Goal: Task Accomplishment & Management: Manage account settings

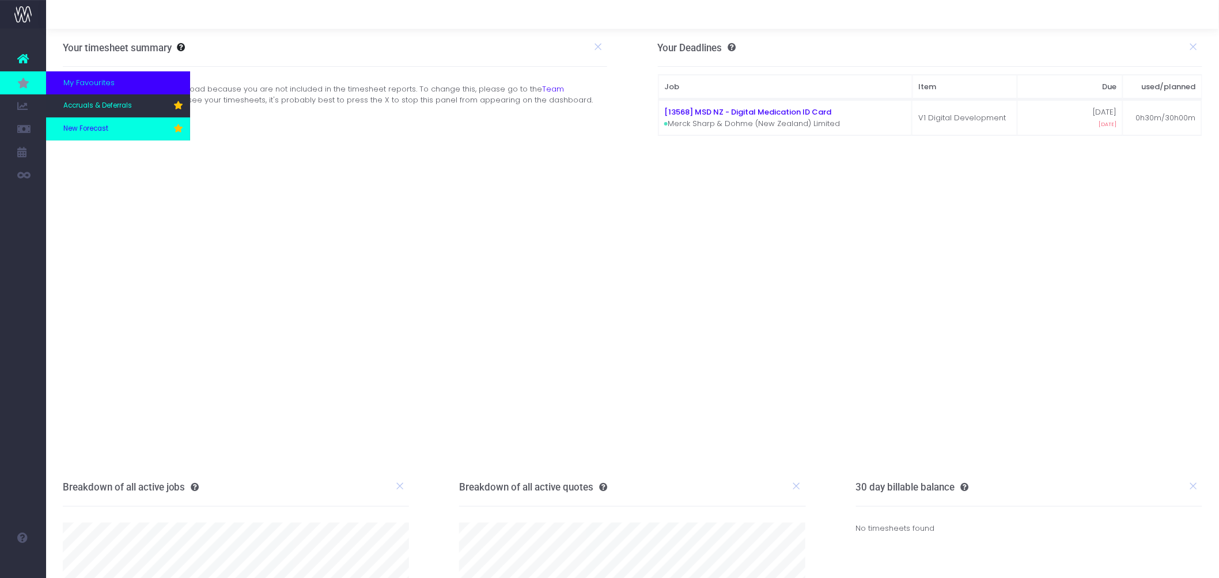
click at [89, 123] on link "New Forecast" at bounding box center [118, 129] width 144 height 23
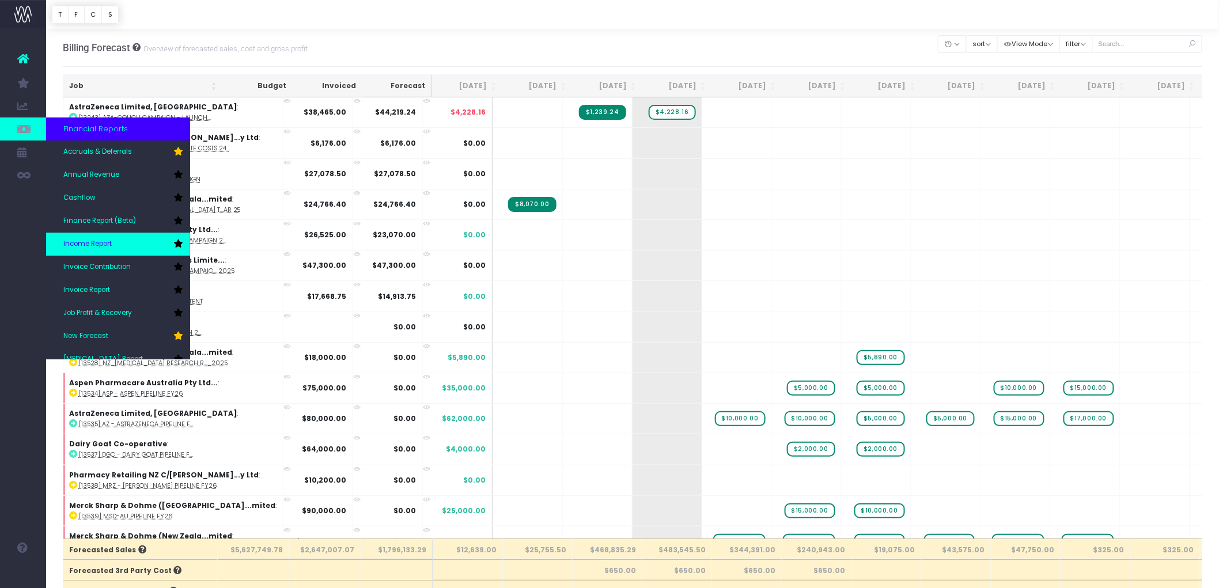
click at [133, 246] on link "Income Report" at bounding box center [118, 244] width 144 height 23
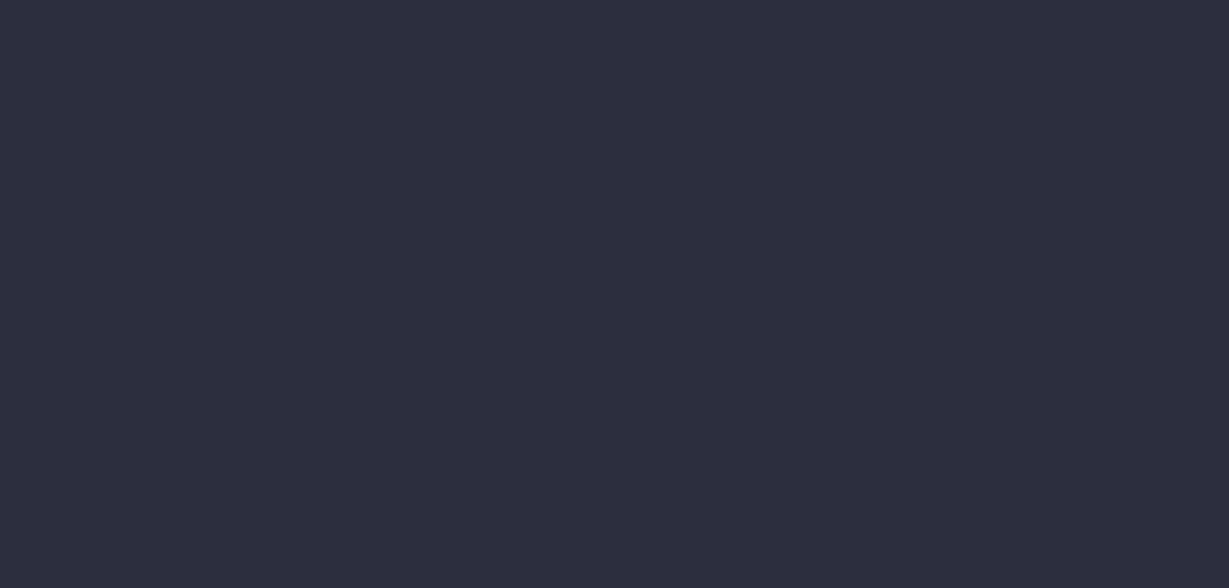
select select "job"
select select "billing"
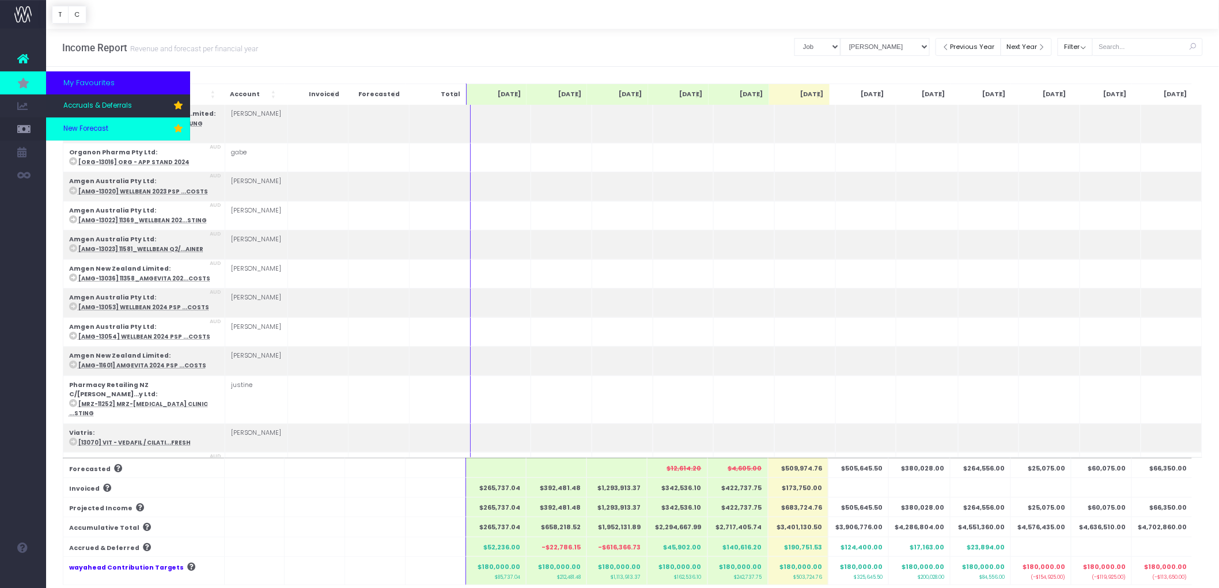
click at [100, 124] on span "New Forecast" at bounding box center [85, 129] width 45 height 10
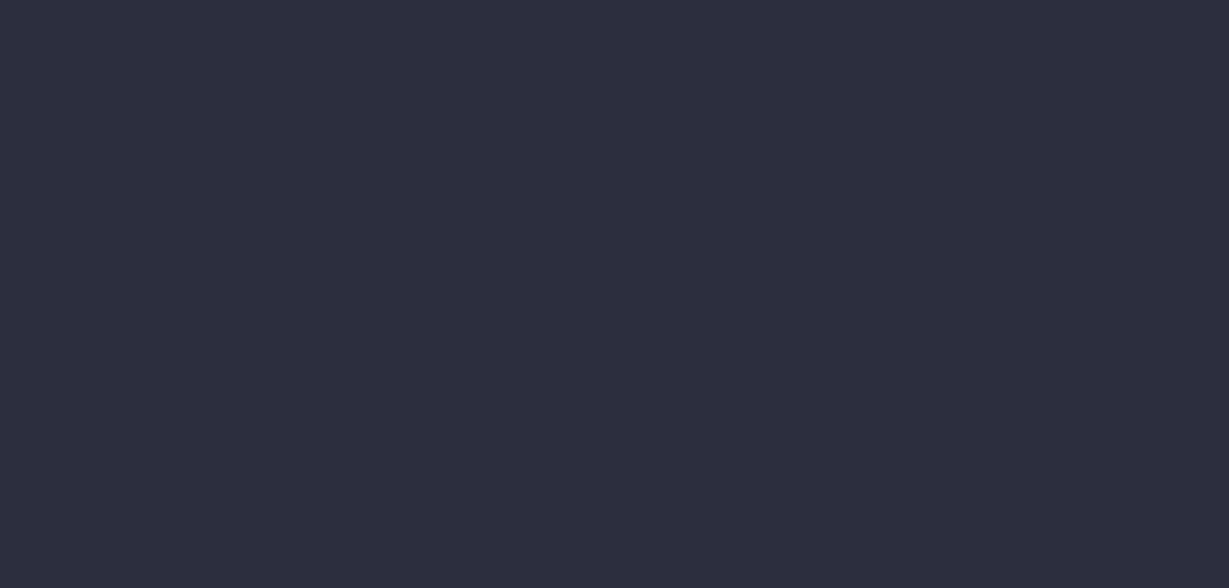
select select "job"
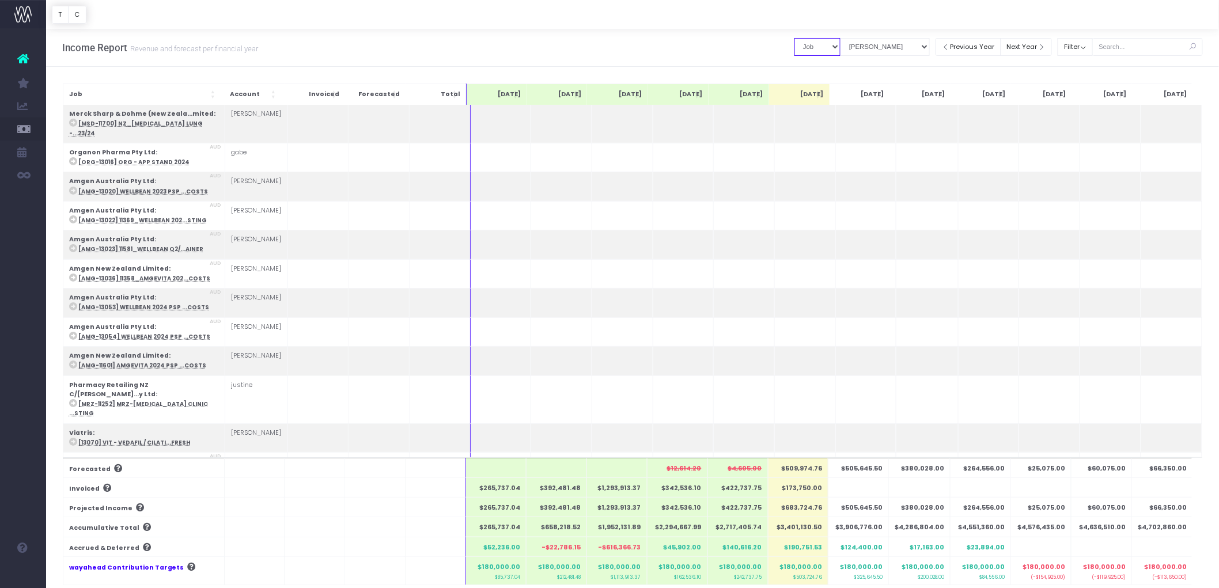
click at [824, 48] on select "Summary by Job Client Job Lead Job Type Branch" at bounding box center [817, 47] width 46 height 18
drag, startPoint x: 866, startPoint y: 49, endPoint x: 873, endPoint y: 48, distance: 7.5
click at [866, 49] on select "View Mode Billings Revenue Recognition" at bounding box center [885, 47] width 89 height 18
select select "revrec"
click at [841, 38] on select "View Mode Billings Revenue Recognition" at bounding box center [885, 47] width 89 height 18
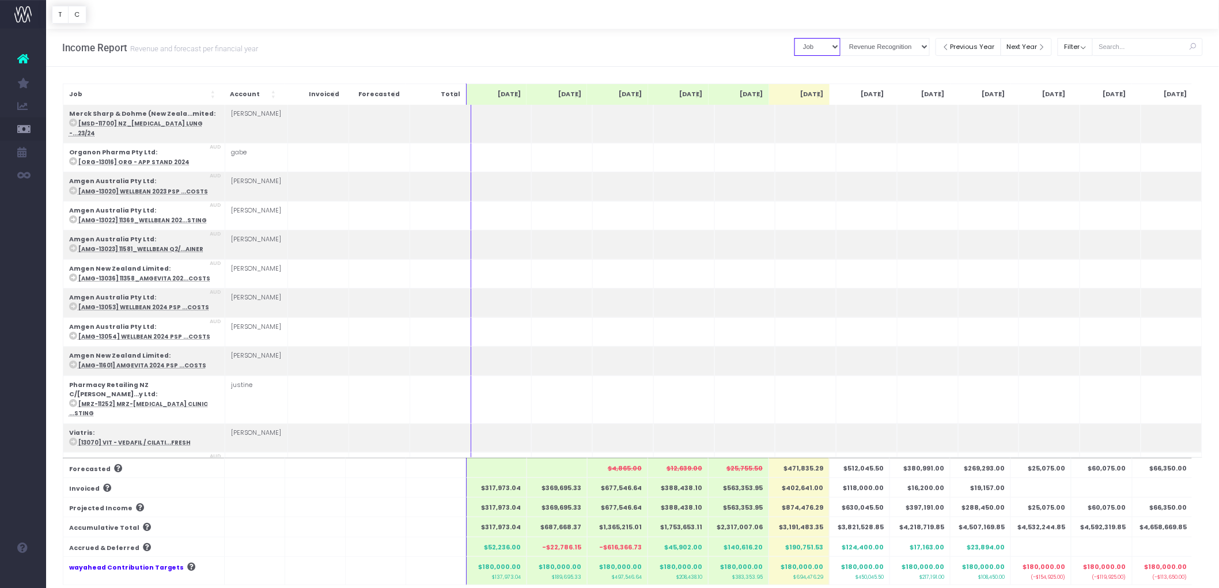
click at [832, 49] on select "Summary by Job Client Job Lead Job Type Branch" at bounding box center [817, 47] width 46 height 18
select select "companyName"
click at [794, 38] on select "Summary by Job Client Job Lead Job Type Branch" at bounding box center [817, 47] width 46 height 18
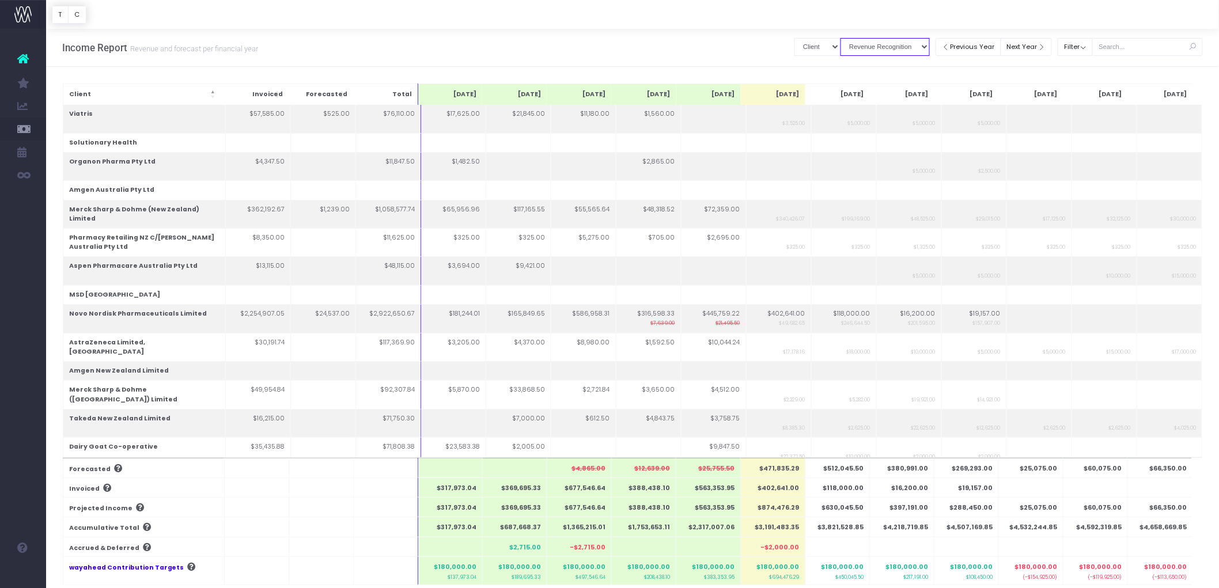
click at [866, 39] on select "View Mode Billings Revenue Recognition" at bounding box center [885, 47] width 89 height 18
click at [841, 38] on select "View Mode Billings Revenue Recognition" at bounding box center [885, 47] width 89 height 18
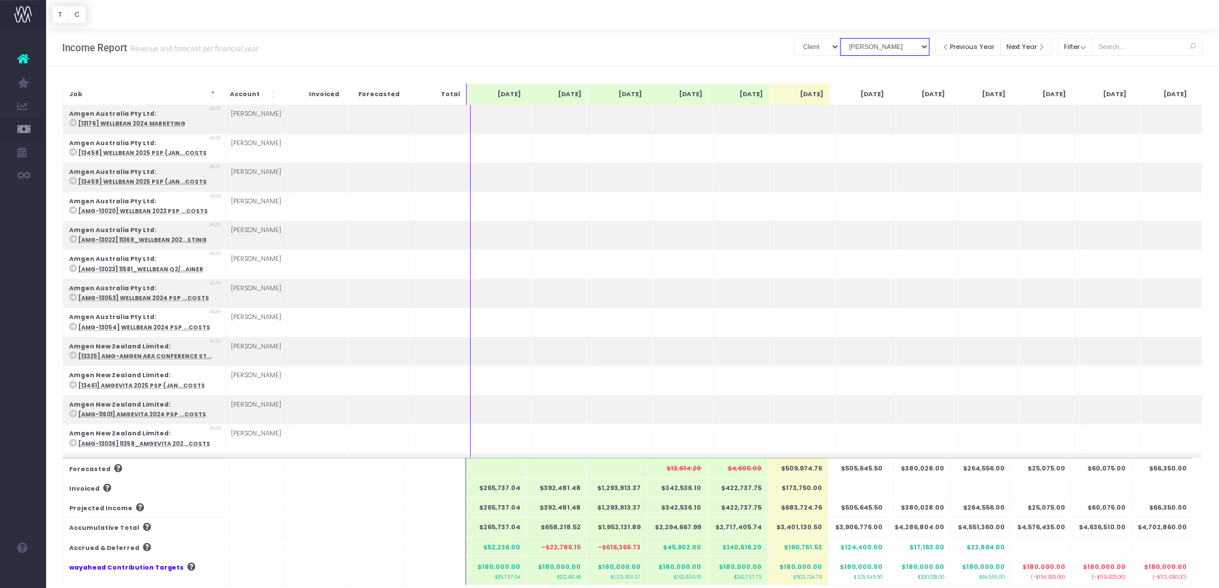
click at [903, 48] on select "View Mode Billings Revenue Recognition" at bounding box center [885, 47] width 89 height 18
select select "revrec"
click at [841, 38] on select "View Mode Billings Revenue Recognition" at bounding box center [885, 47] width 89 height 18
click at [818, 44] on select "Summary by Job Client Job Lead Job Type Branch" at bounding box center [817, 47] width 46 height 18
click at [794, 38] on select "Summary by Job Client Job Lead Job Type Branch" at bounding box center [817, 47] width 46 height 18
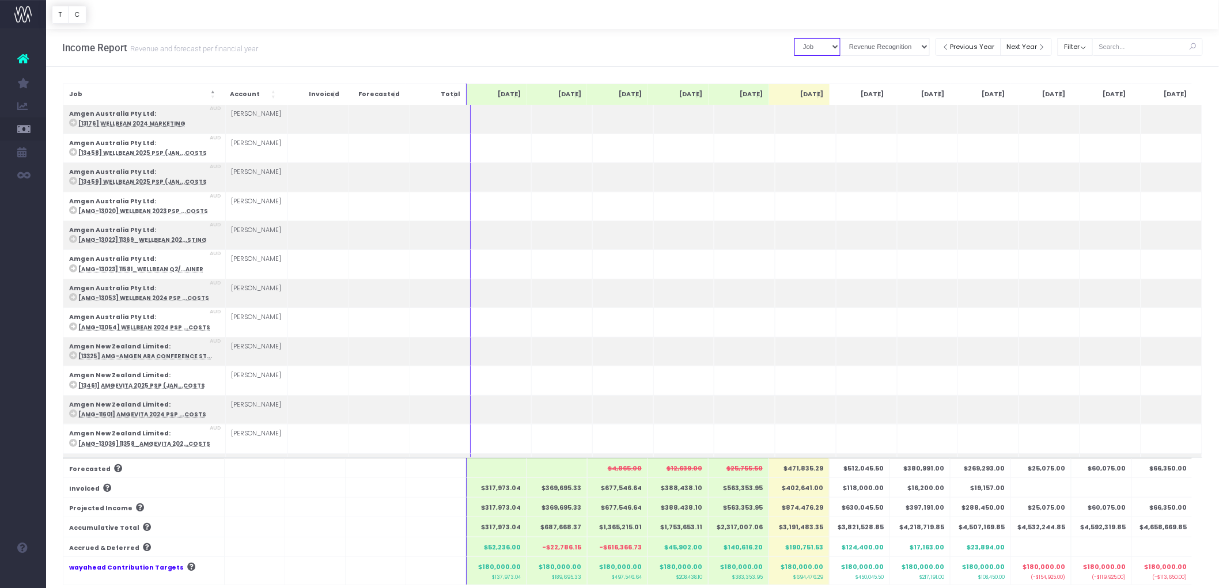
click at [815, 42] on select "Summary by Job Client Job Lead Job Type Branch" at bounding box center [817, 47] width 46 height 18
select select "companyName"
click at [794, 38] on select "Summary by Job Client Job Lead Job Type Branch" at bounding box center [817, 47] width 46 height 18
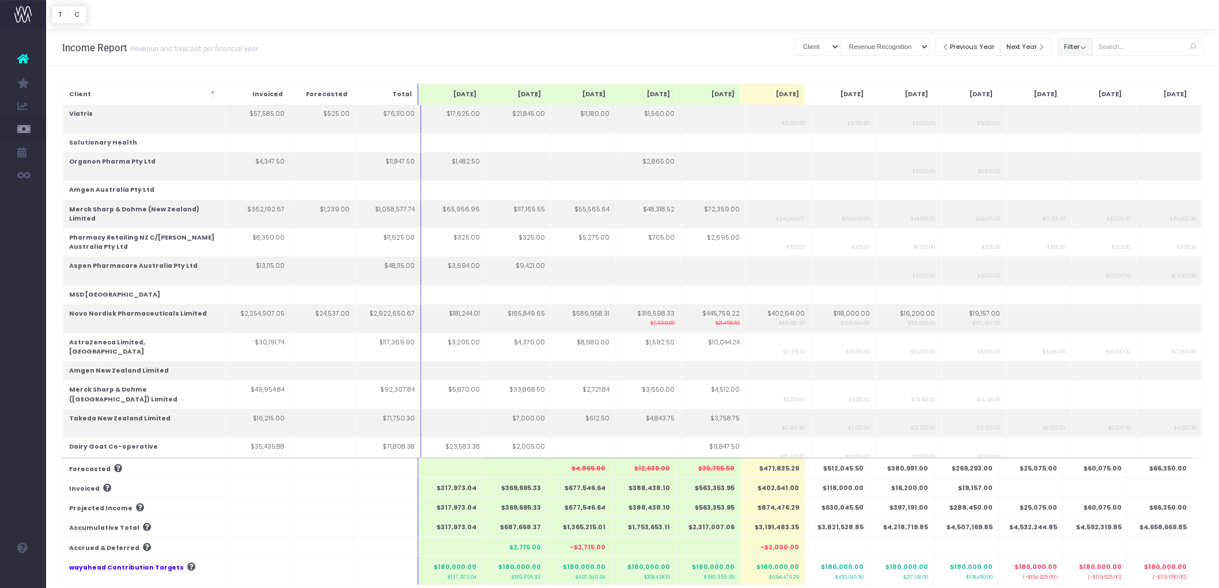
click at [1092, 47] on button "Filter" at bounding box center [1075, 47] width 35 height 18
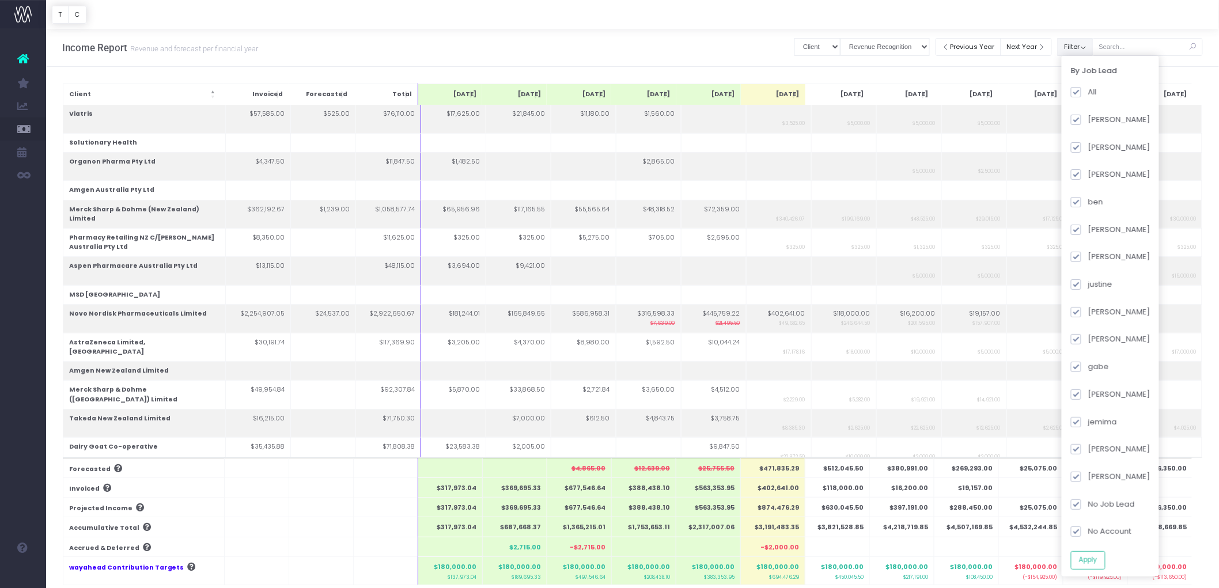
click at [1087, 20] on div at bounding box center [632, 14] width 1173 height 29
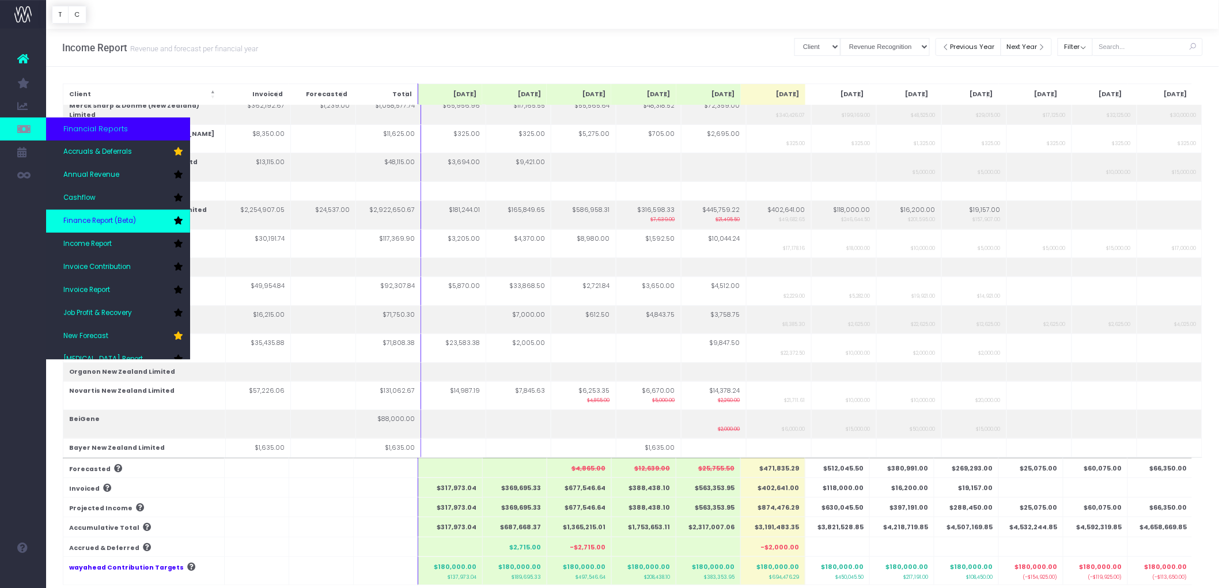
click at [133, 219] on span "Finance Report (Beta)" at bounding box center [99, 221] width 73 height 10
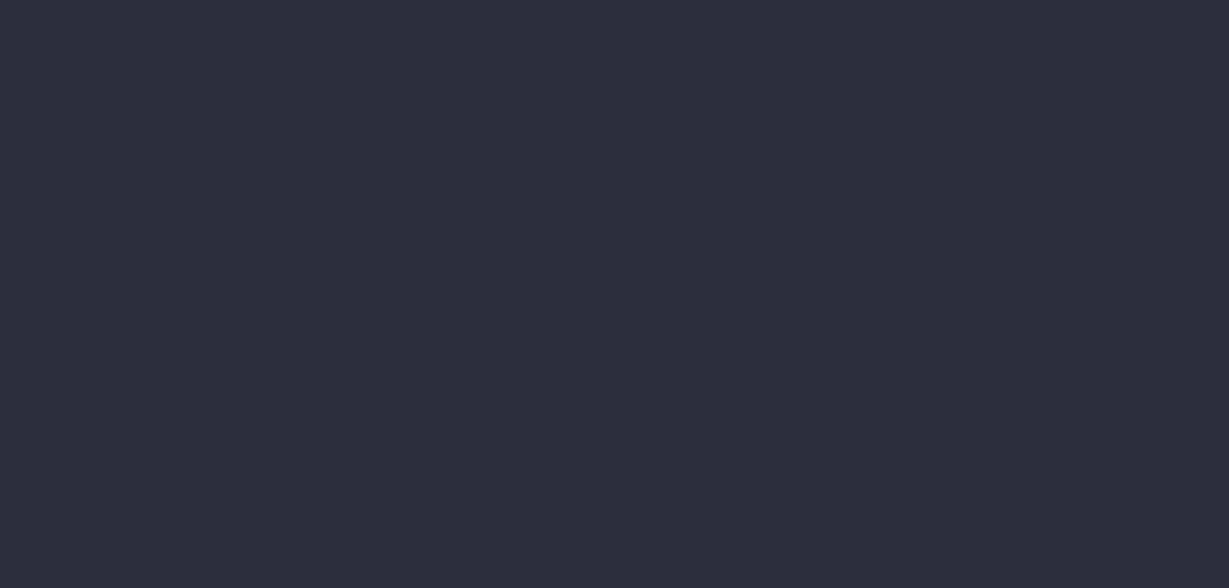
select select "finances"
select select "job"
select select "revrec"
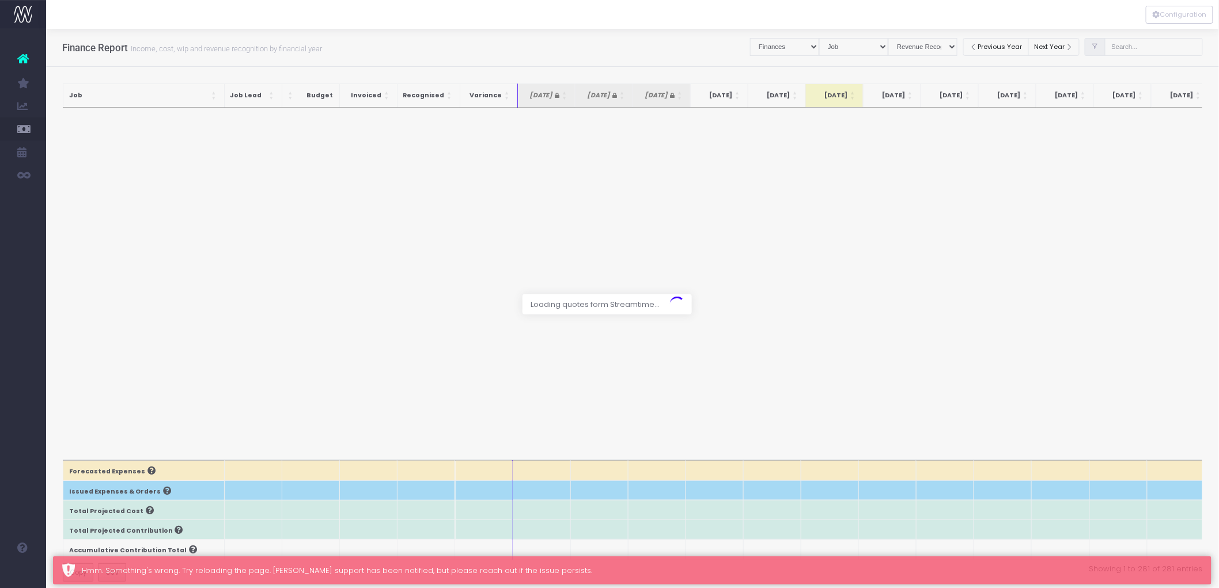
click at [849, 50] on div at bounding box center [609, 294] width 1219 height 588
click at [774, 48] on div at bounding box center [609, 294] width 1219 height 588
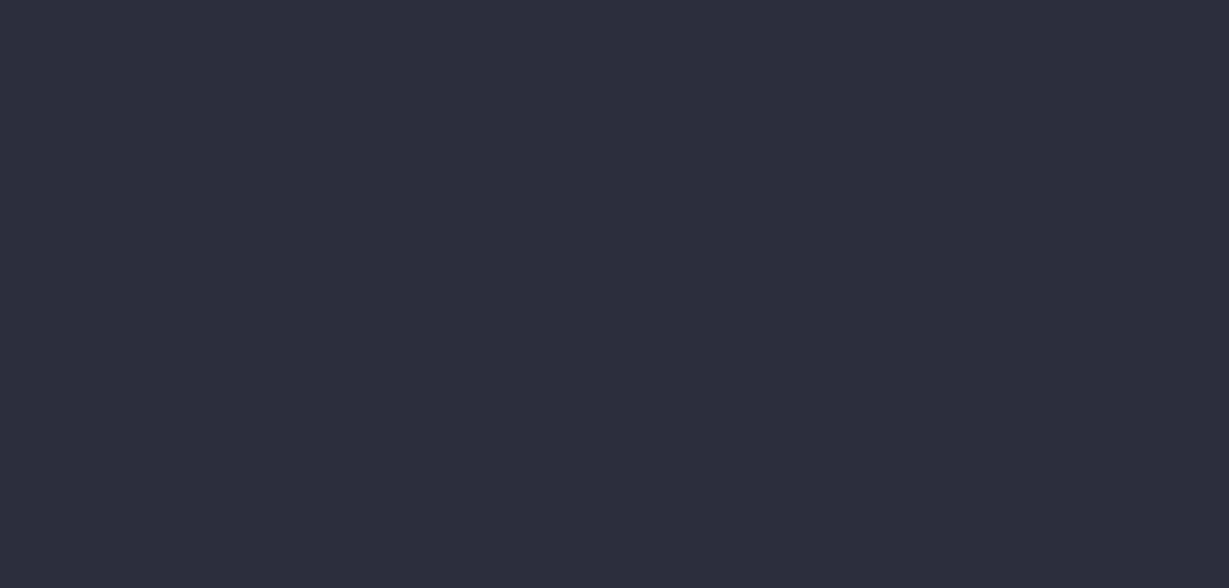
select select "finances"
select select "job"
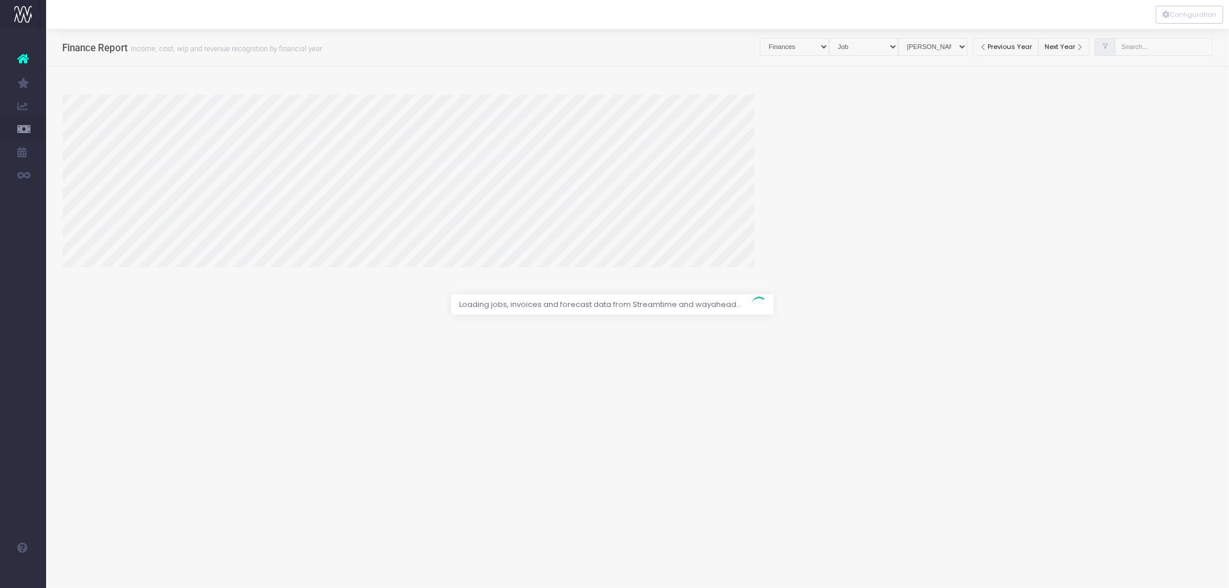
select select "revrec"
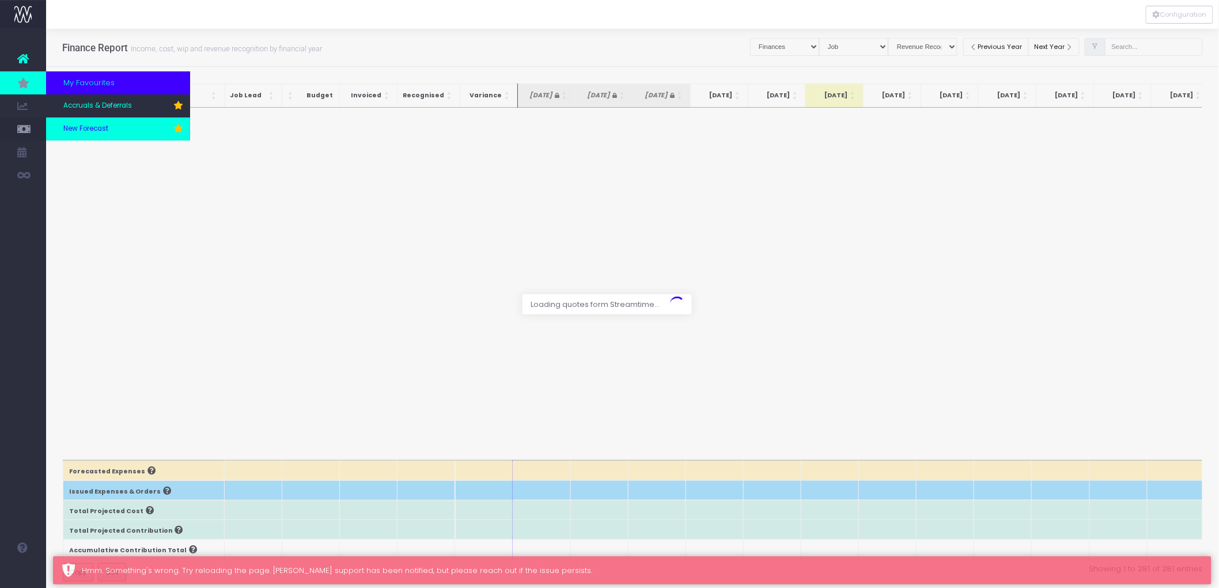
click at [130, 128] on link "New Forecast" at bounding box center [118, 129] width 144 height 23
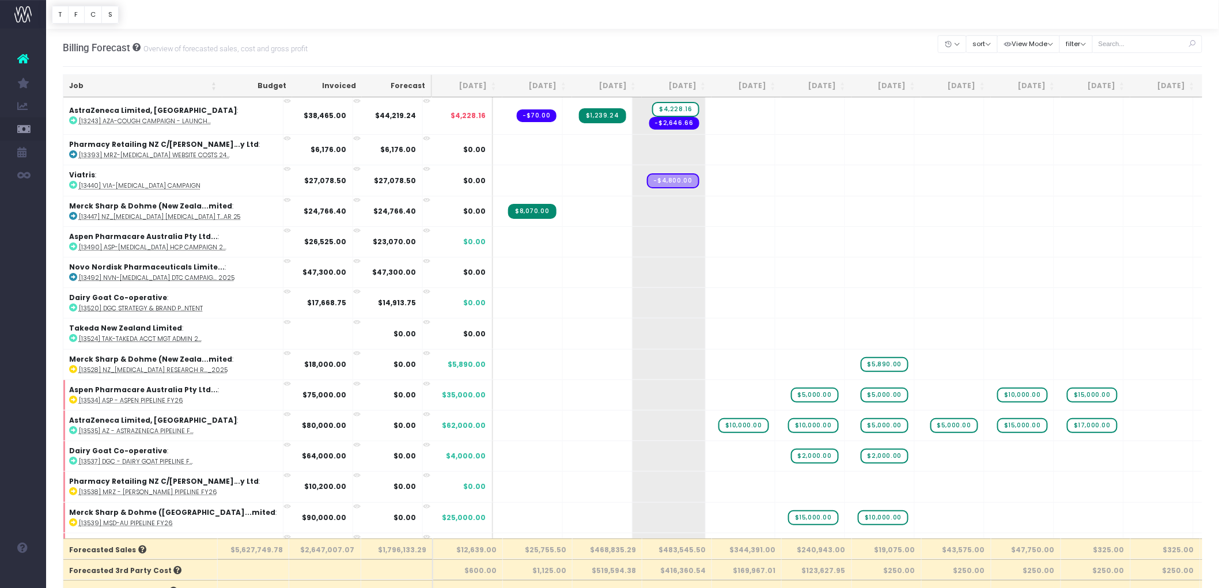
click at [550, 82] on th "[DATE]" at bounding box center [537, 86] width 70 height 22
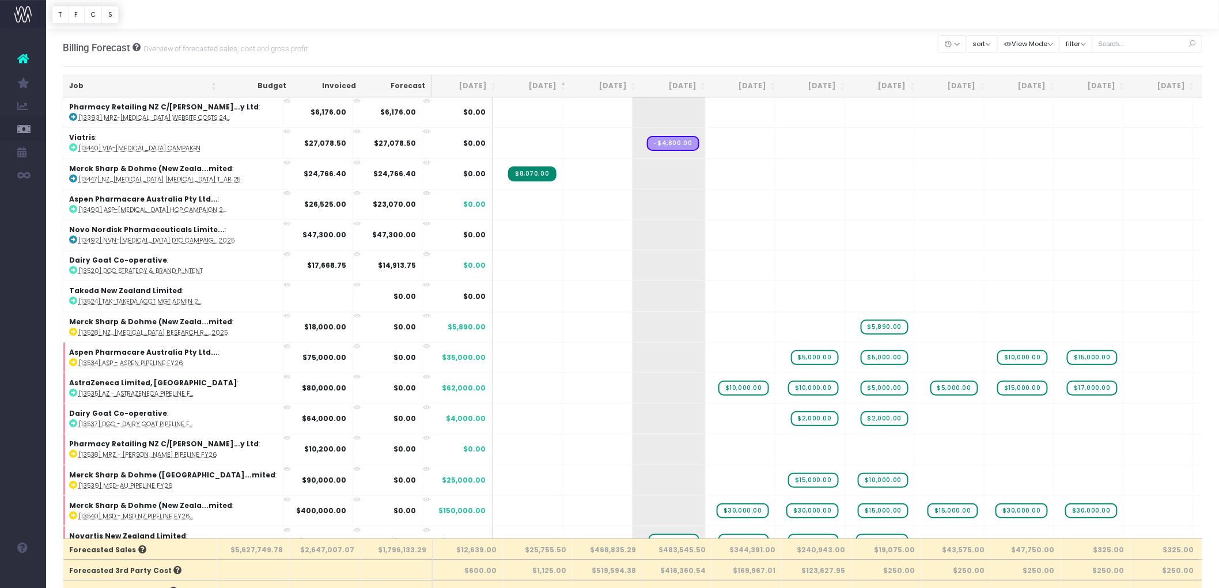
click at [543, 89] on th "[DATE]" at bounding box center [537, 86] width 70 height 22
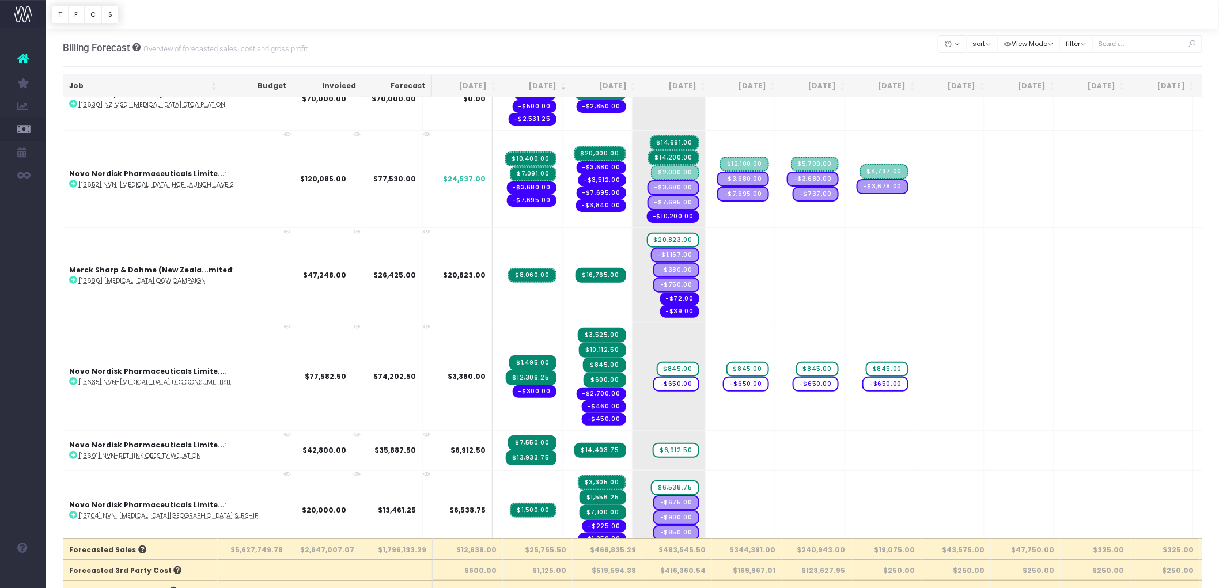
scroll to position [338, 0]
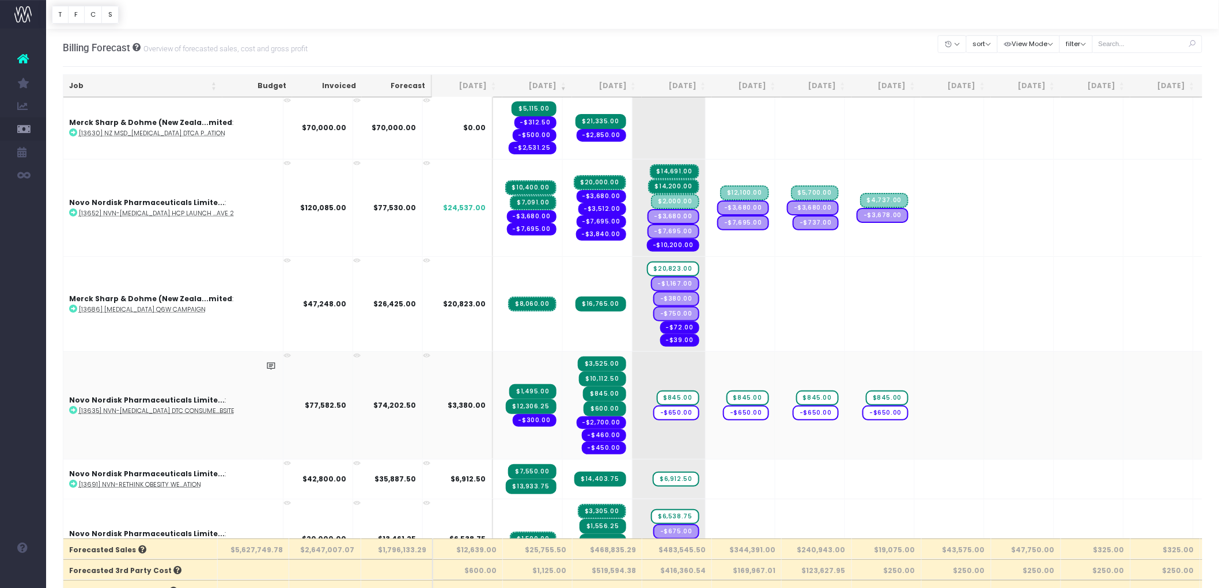
click at [577, 417] on span "-$2,700.00" at bounding box center [602, 423] width 50 height 13
click at [162, 407] on abbr "[13635] NVN-[MEDICAL_DATA] DTC Consume...bsite" at bounding box center [157, 411] width 156 height 9
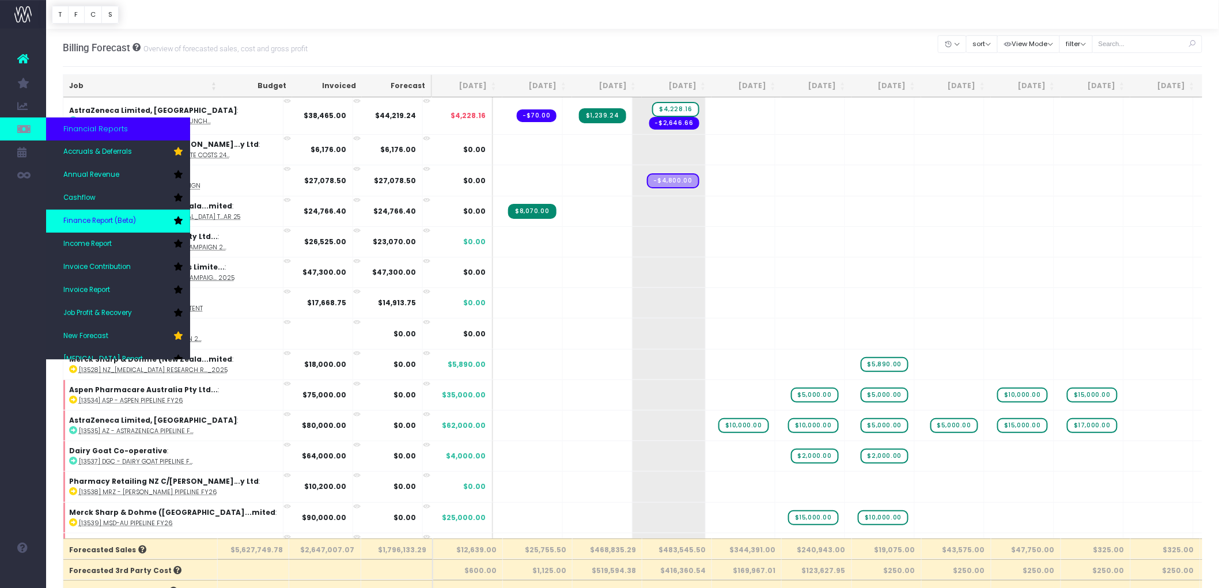
click at [125, 222] on span "Finance Report (Beta)" at bounding box center [99, 221] width 73 height 10
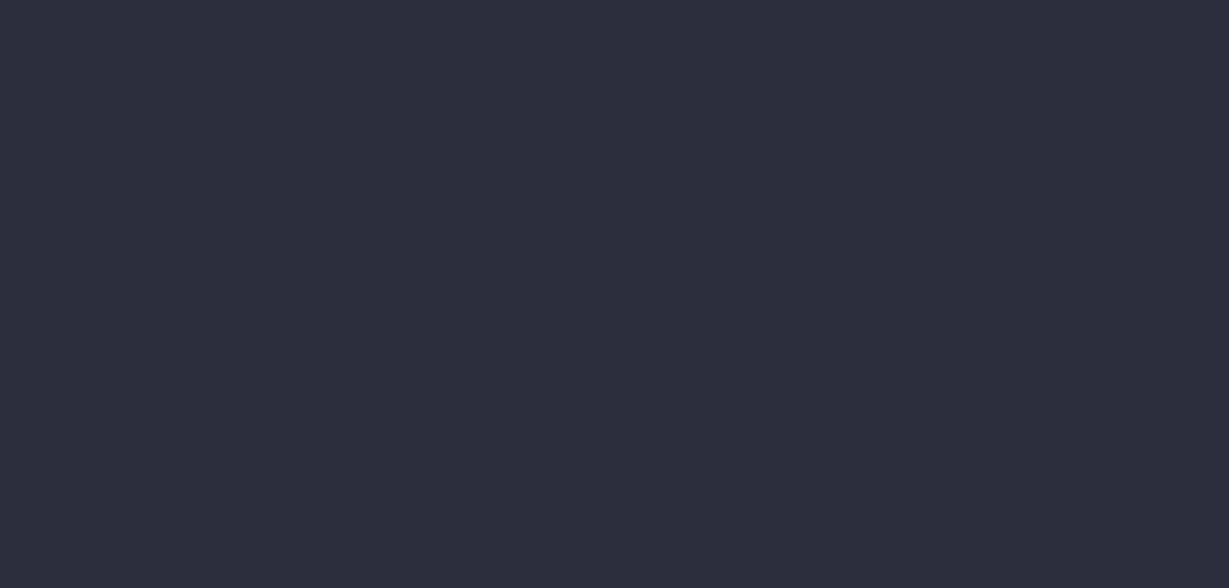
select select "finances"
select select "job"
select select "revrec"
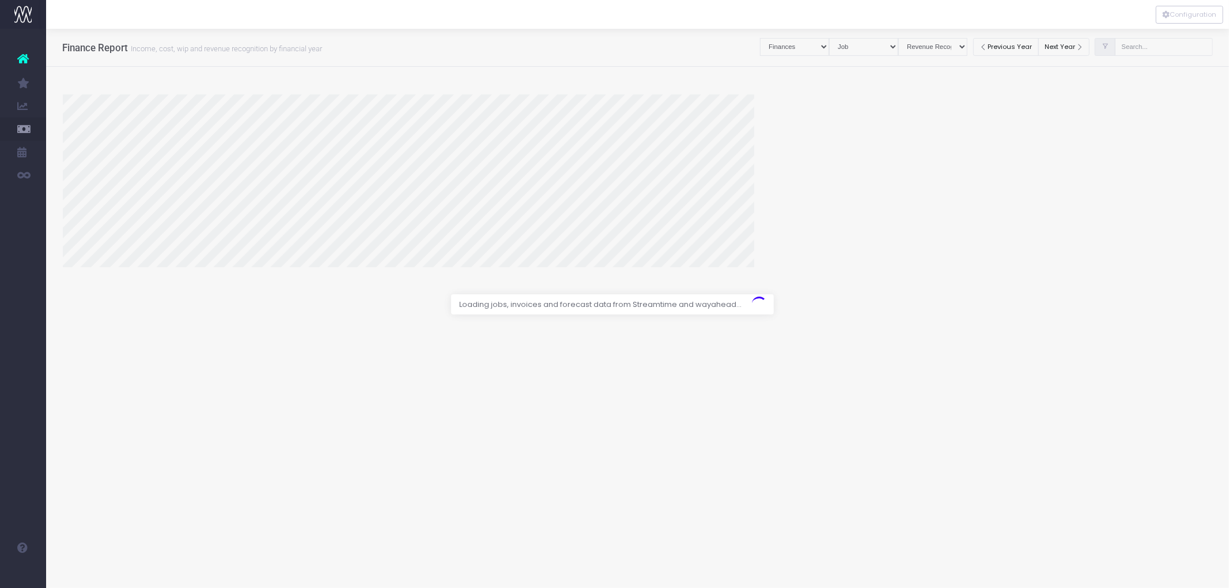
click at [1193, 24] on div at bounding box center [637, 14] width 1183 height 29
click at [1189, 14] on button "Configuration" at bounding box center [1189, 15] width 67 height 18
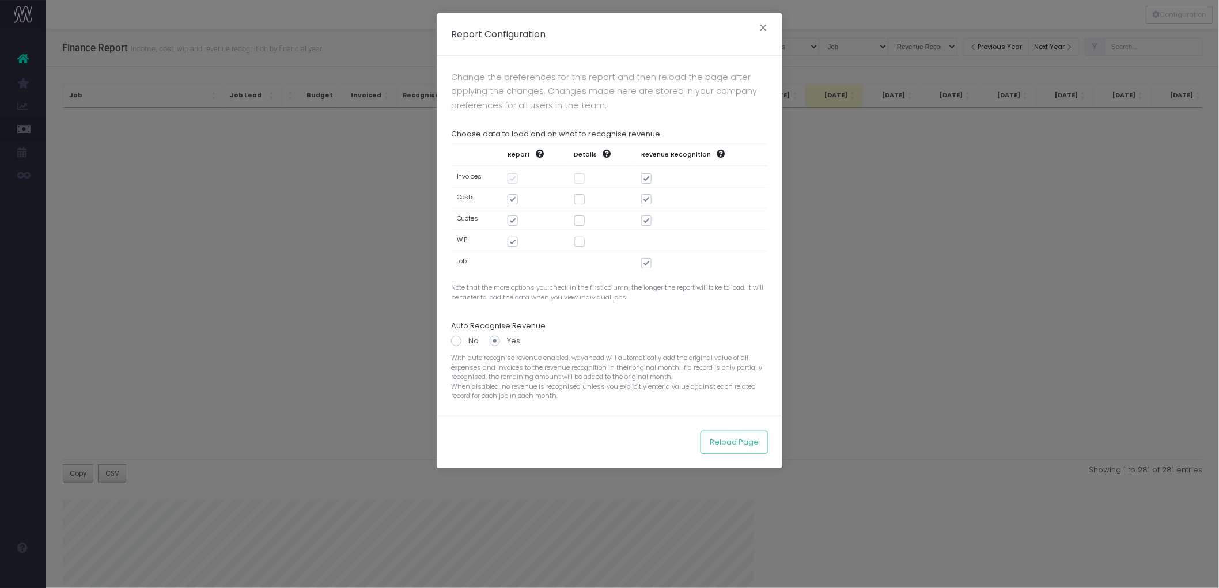
click at [860, 300] on div "Report Configuration × Change the preferences for this report and then reload t…" at bounding box center [609, 294] width 1219 height 588
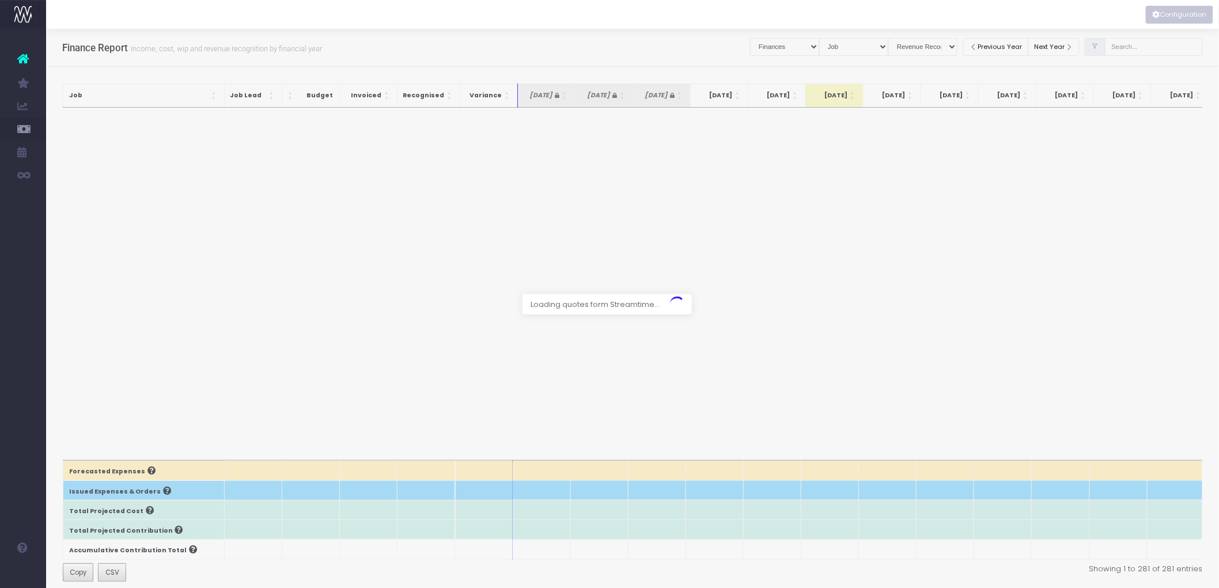
click at [1145, 54] on div at bounding box center [609, 294] width 1219 height 588
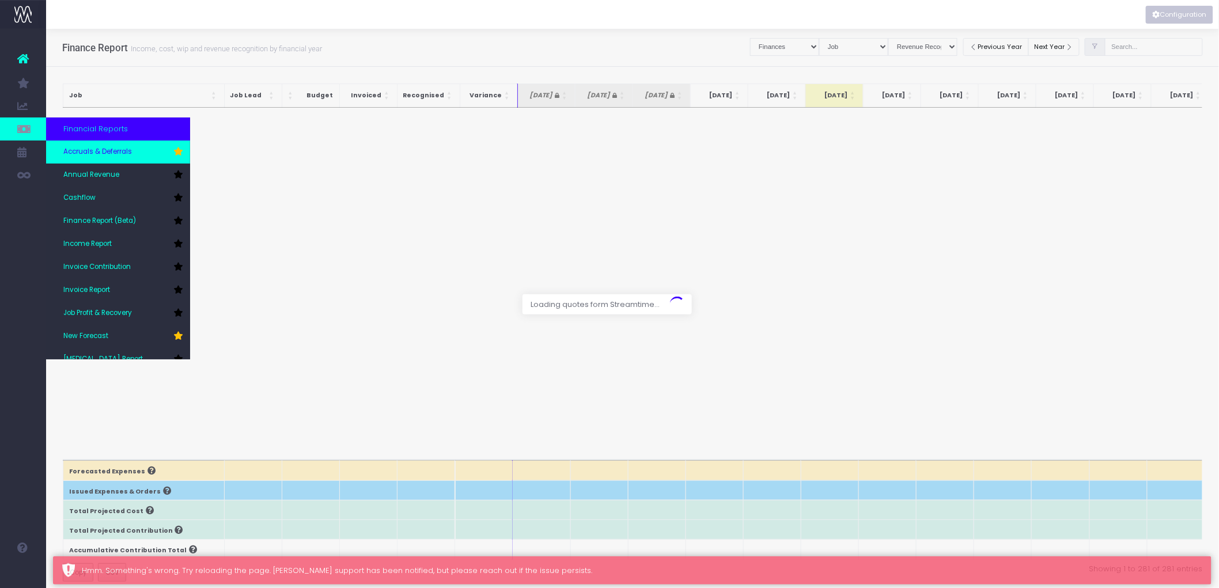
click at [87, 154] on span "Accruals & Deferrals" at bounding box center [97, 152] width 69 height 10
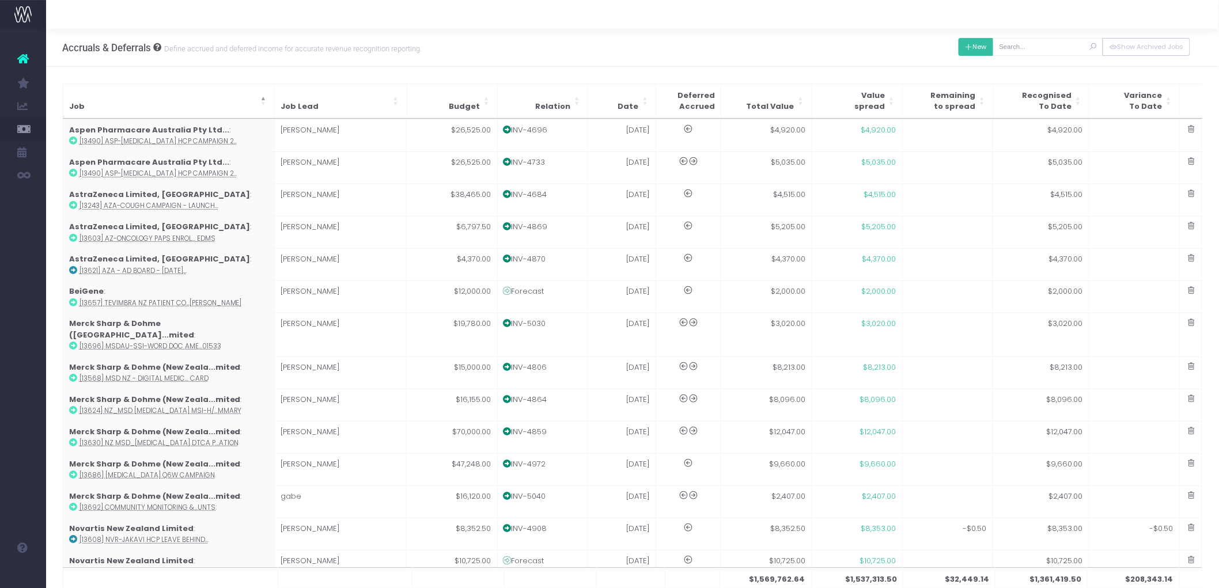
click at [991, 48] on button "New" at bounding box center [976, 47] width 35 height 18
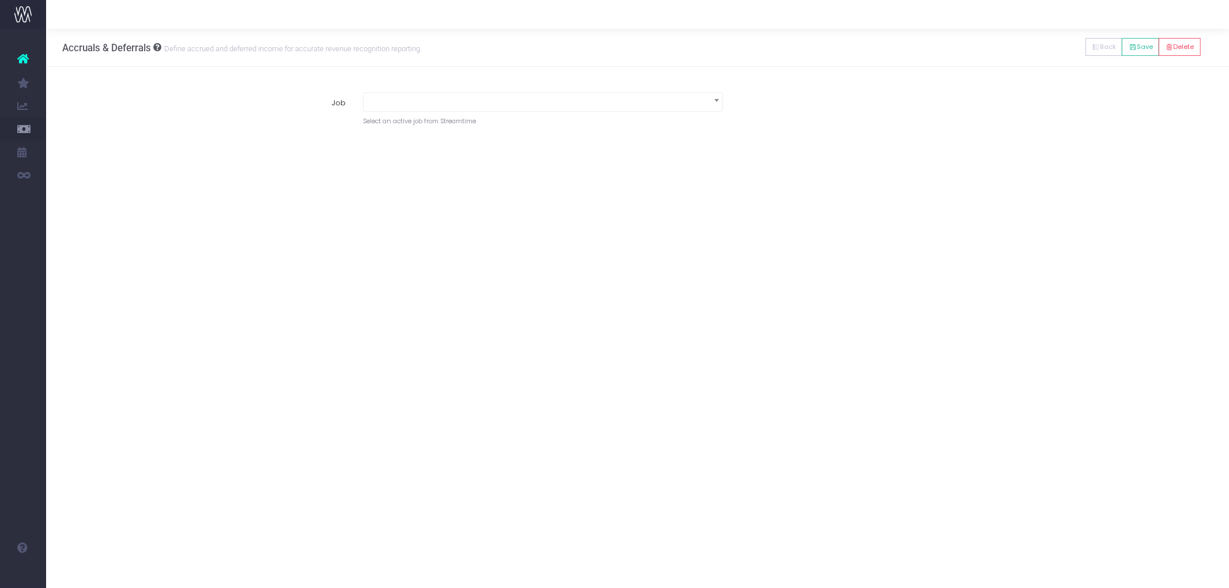
click at [414, 104] on span at bounding box center [543, 101] width 359 height 16
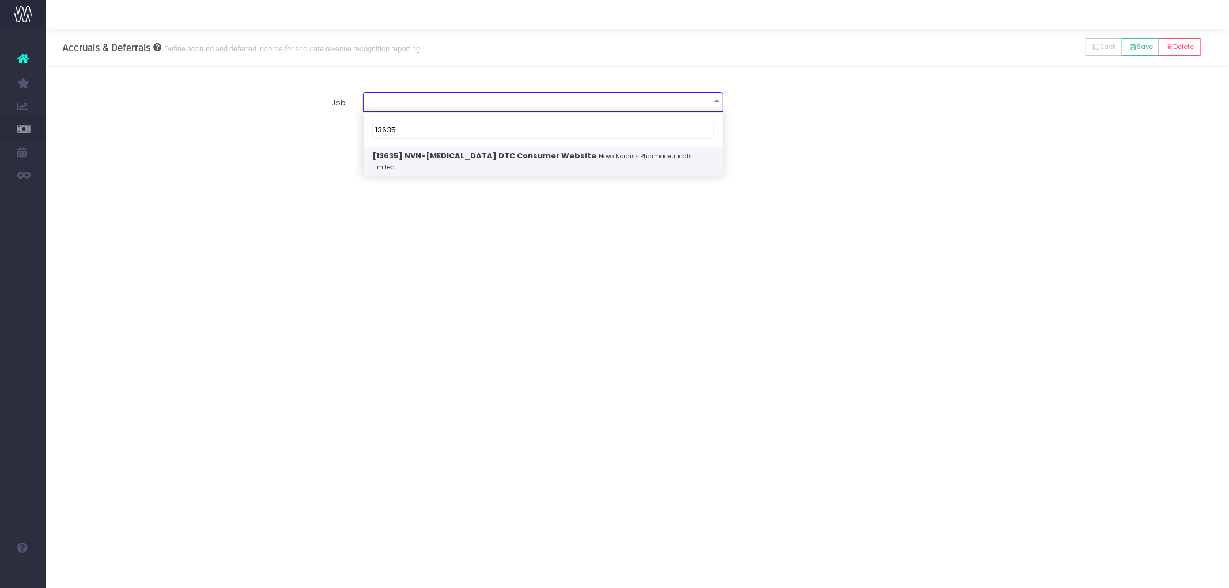
type input "13635"
select select "1842588"
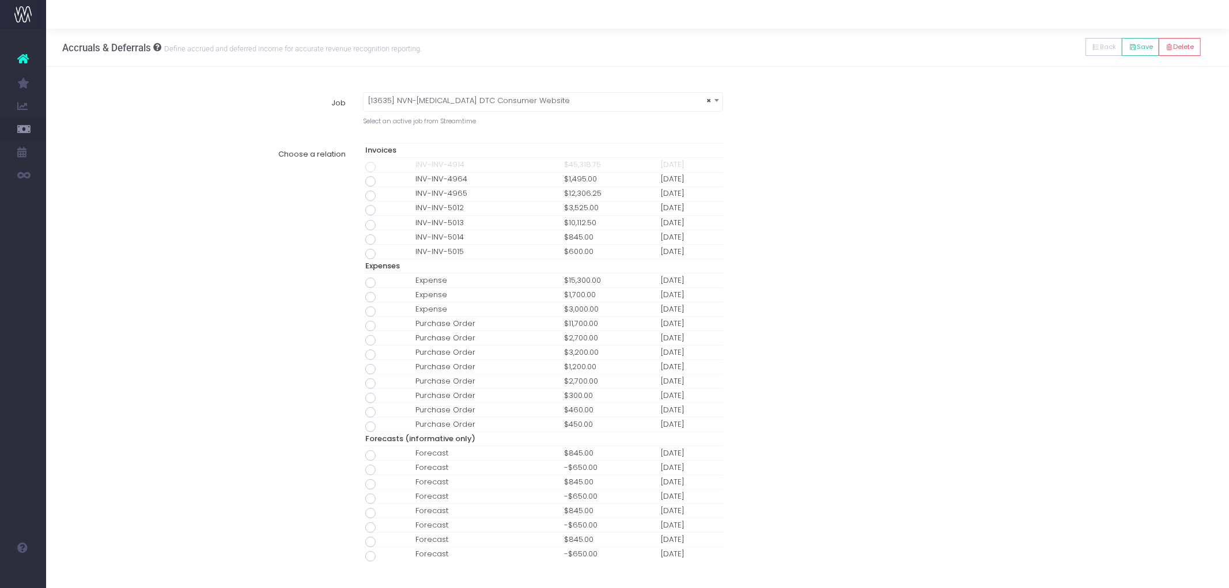
click at [1000, 321] on div "Choose a relation Invoices INV-INV-4914 $45,318.75 [DATE] INV-INV-4964 $1,495.0…" at bounding box center [637, 352] width 1167 height 436
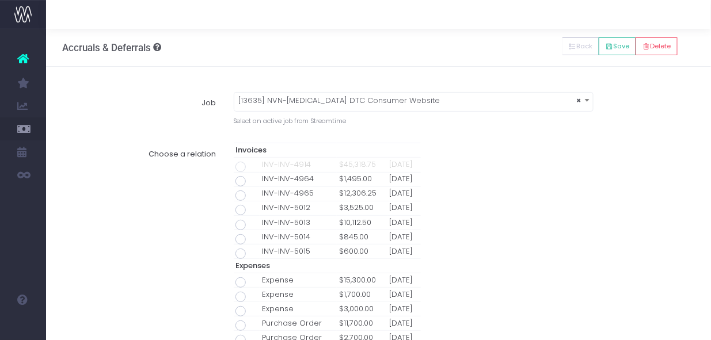
scroll to position [248, 0]
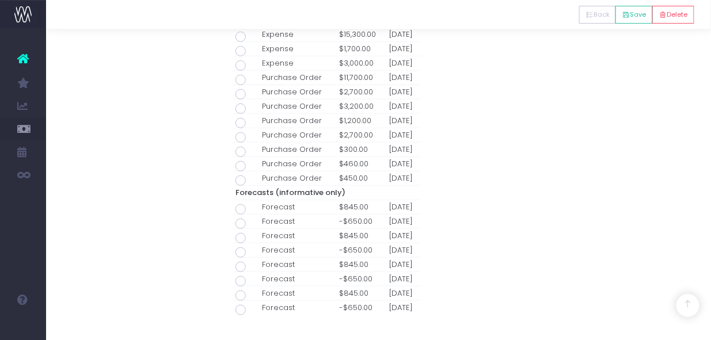
click at [240, 210] on span at bounding box center [241, 210] width 10 height 10
click at [253, 210] on input "radio" at bounding box center [256, 207] width 7 height 7
type input "Forecast / 01 Sep 25 / $845.00"
type input "September 1, 2025"
type input "845"
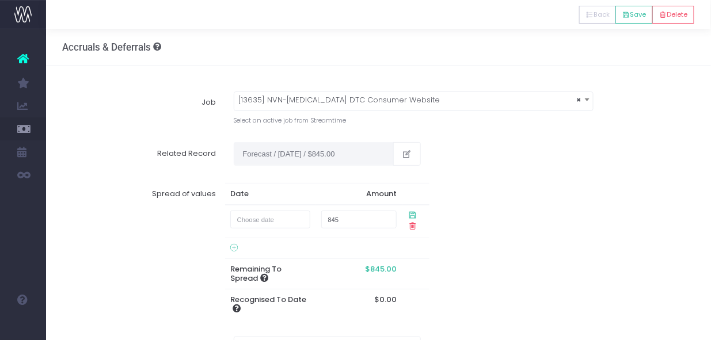
scroll to position [0, 0]
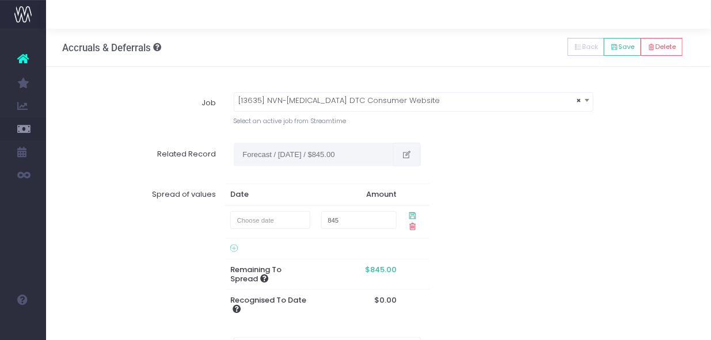
click at [407, 155] on icon "button" at bounding box center [408, 155] width 10 height 0
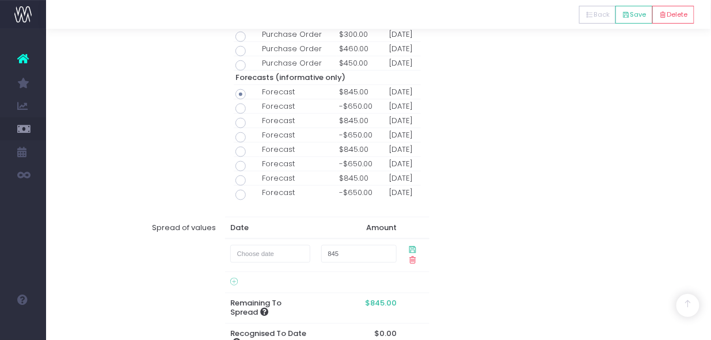
scroll to position [384, 0]
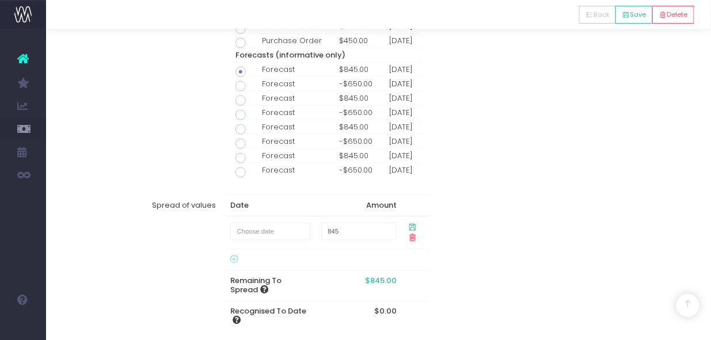
click at [242, 71] on span at bounding box center [241, 72] width 10 height 10
click at [253, 71] on input "radio" at bounding box center [256, 69] width 7 height 7
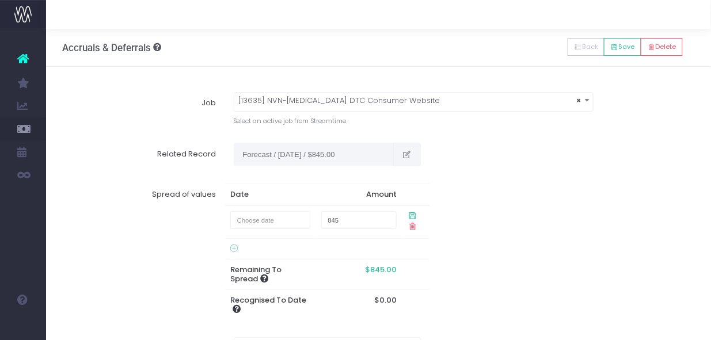
click at [410, 155] on icon "button" at bounding box center [408, 155] width 10 height 0
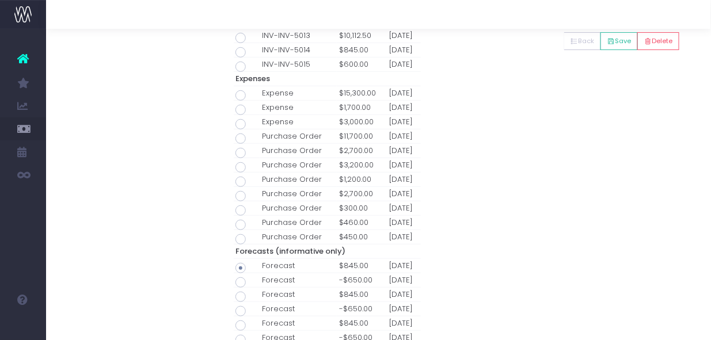
scroll to position [192, 0]
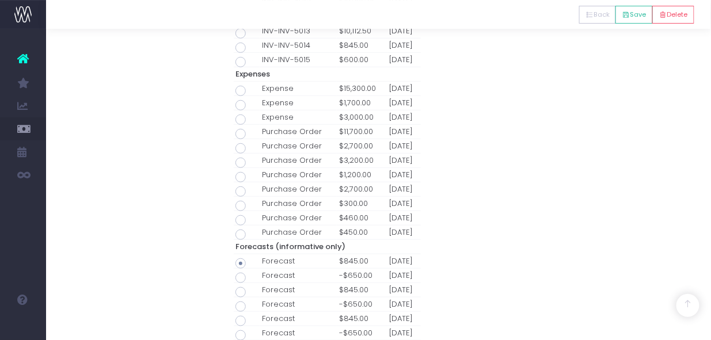
click at [239, 192] on span at bounding box center [241, 192] width 10 height 10
click at [253, 192] on input "radio" at bounding box center [256, 189] width 7 height 7
type input "Invoice Purchase Order / 29 Aug 25 / $2,700.00"
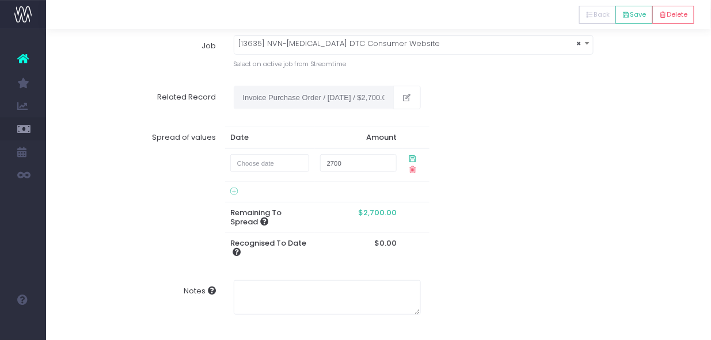
scroll to position [56, 0]
click at [271, 166] on input "text" at bounding box center [269, 164] width 79 height 18
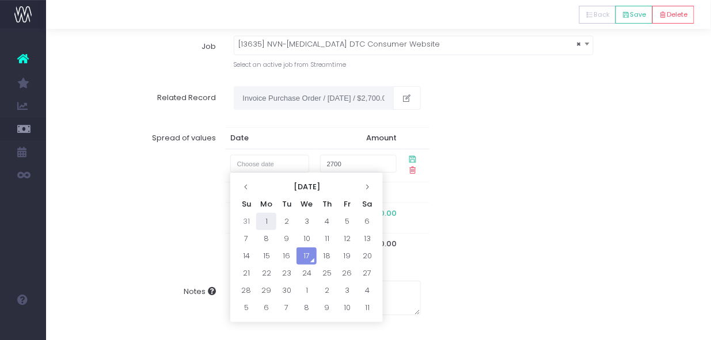
click at [269, 220] on td "1" at bounding box center [266, 221] width 20 height 17
type input "September 1, 2025"
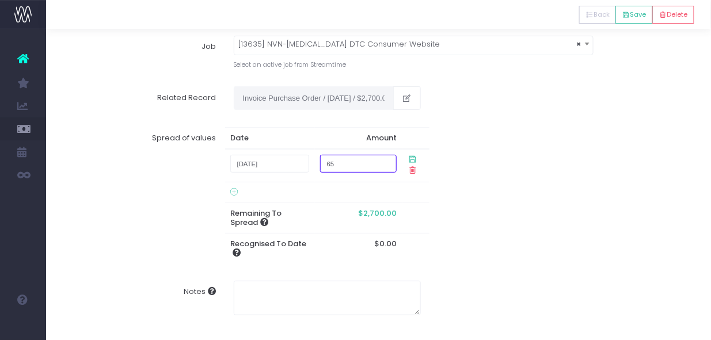
type input "650"
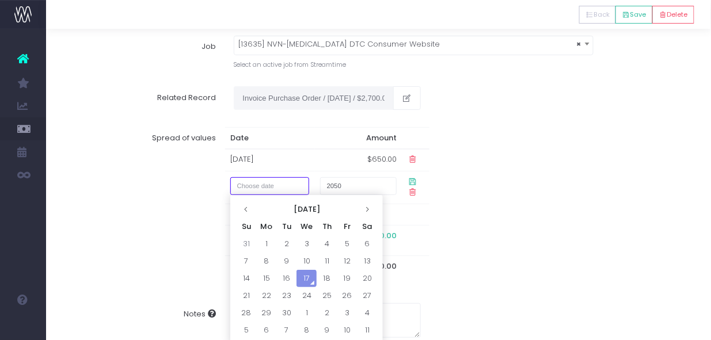
click at [271, 187] on input "text" at bounding box center [269, 186] width 79 height 18
click at [366, 210] on icon at bounding box center [367, 209] width 6 height 6
click at [303, 244] on td "1" at bounding box center [307, 244] width 20 height 17
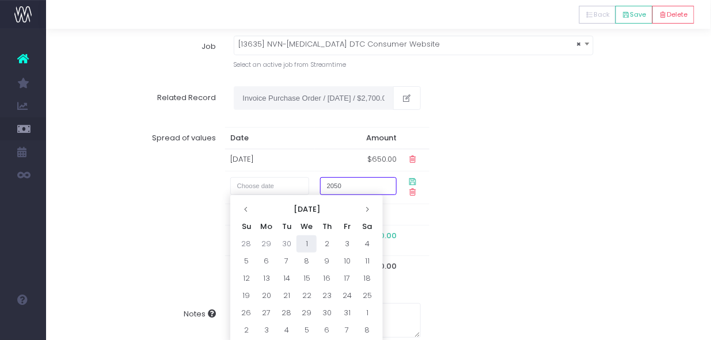
type input "October 1, 2025"
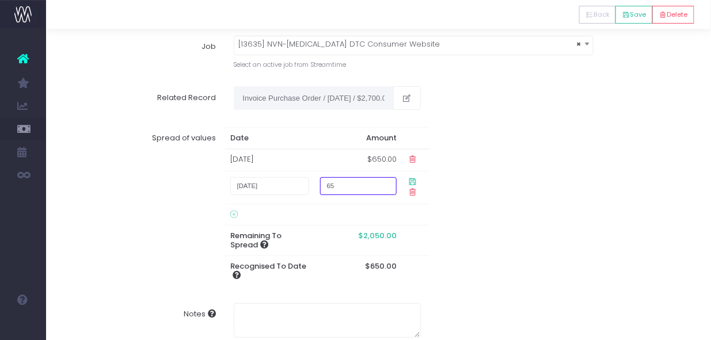
type input "650"
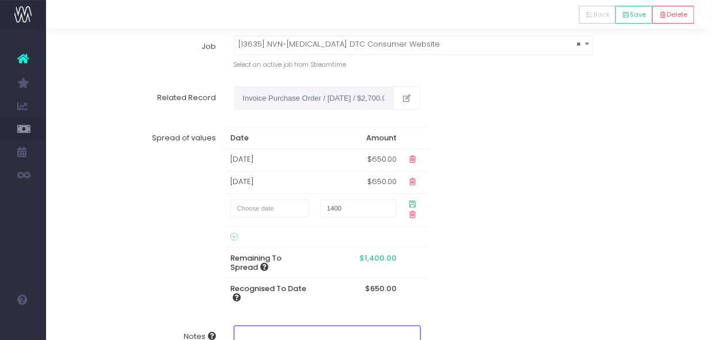
scroll to position [59, 0]
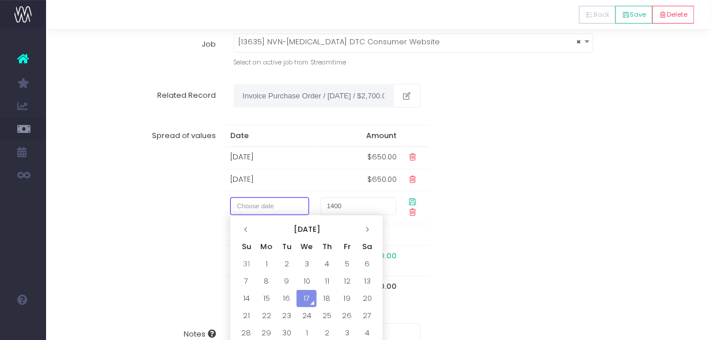
click at [296, 211] on input "text" at bounding box center [269, 207] width 79 height 18
click at [361, 227] on th at bounding box center [367, 229] width 20 height 17
click at [363, 224] on th at bounding box center [367, 229] width 20 height 17
click at [366, 262] on td "1" at bounding box center [367, 264] width 20 height 17
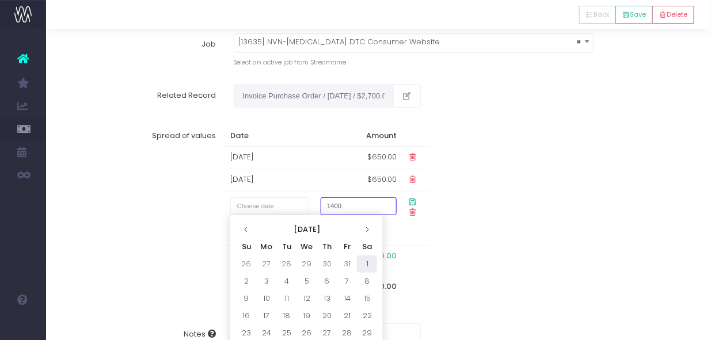
type input "November 1, 2025"
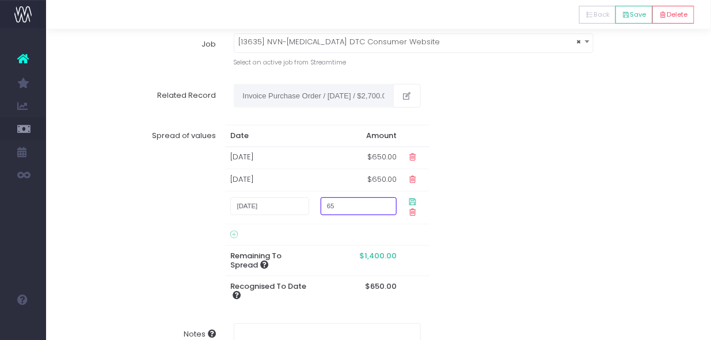
type input "650"
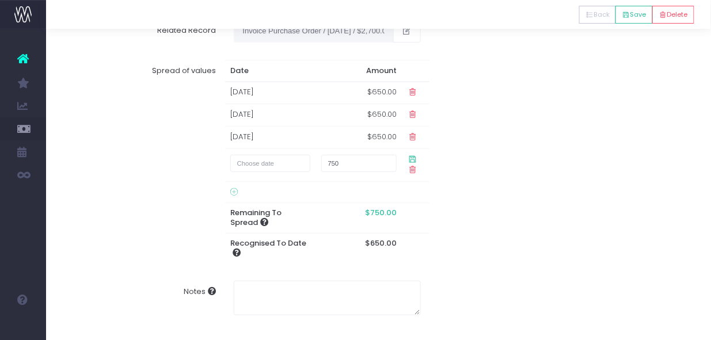
click at [376, 86] on td "$650.00" at bounding box center [359, 93] width 86 height 22
click at [376, 90] on td "$650.00" at bounding box center [359, 93] width 86 height 22
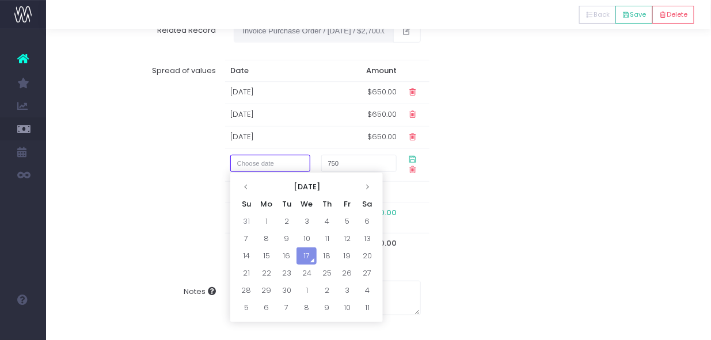
click at [273, 166] on input "text" at bounding box center [270, 164] width 80 height 18
click at [366, 180] on th at bounding box center [367, 187] width 20 height 17
click at [269, 221] on td "1" at bounding box center [266, 221] width 20 height 17
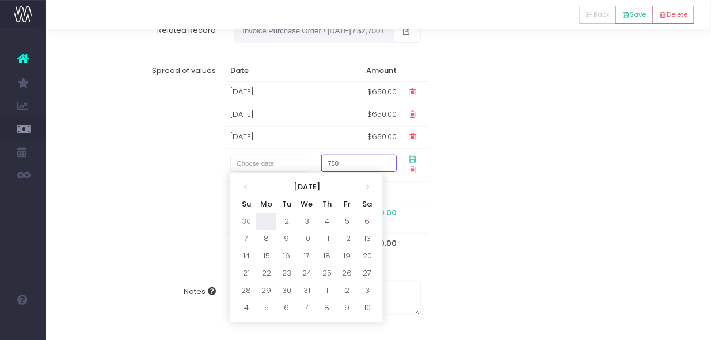
type input "December 1, 2025"
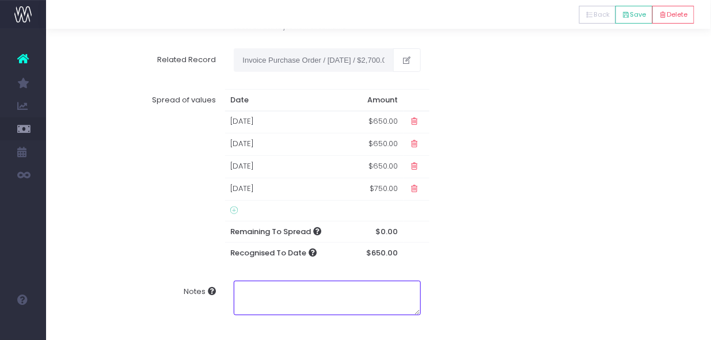
scroll to position [95, 0]
click at [379, 119] on td "$650.00" at bounding box center [377, 122] width 53 height 22
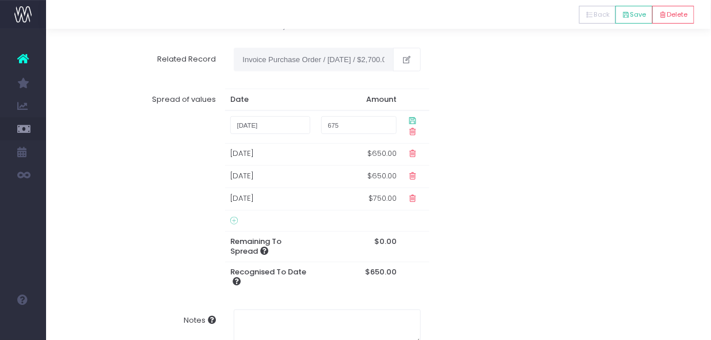
type input "675"
click at [412, 117] on icon at bounding box center [413, 121] width 10 height 10
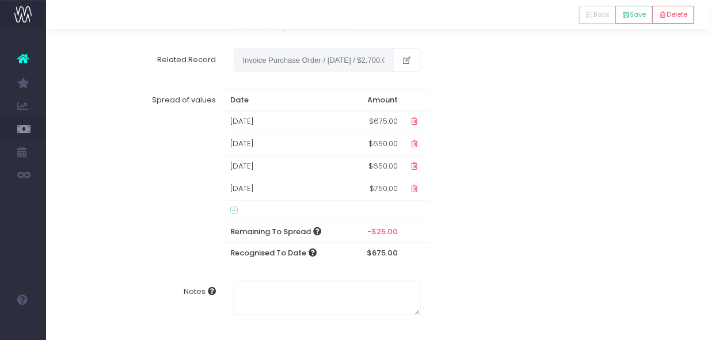
click at [383, 137] on td "$650.00" at bounding box center [377, 145] width 52 height 22
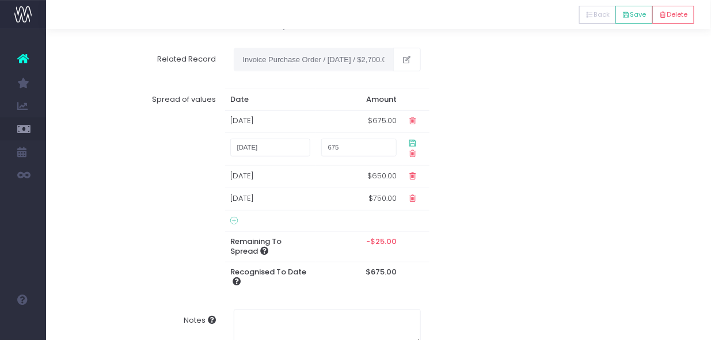
type input "675"
click at [411, 140] on icon at bounding box center [413, 143] width 10 height 10
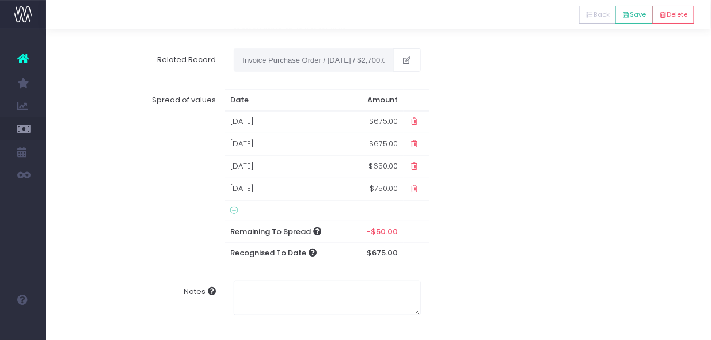
click at [389, 161] on td "$650.00" at bounding box center [377, 167] width 52 height 22
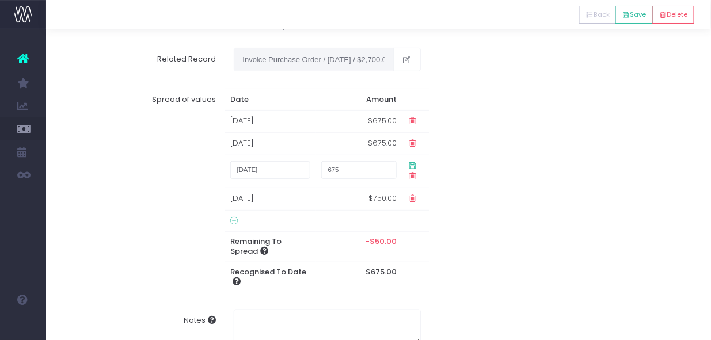
type input "675"
click at [410, 166] on icon at bounding box center [413, 166] width 10 height 10
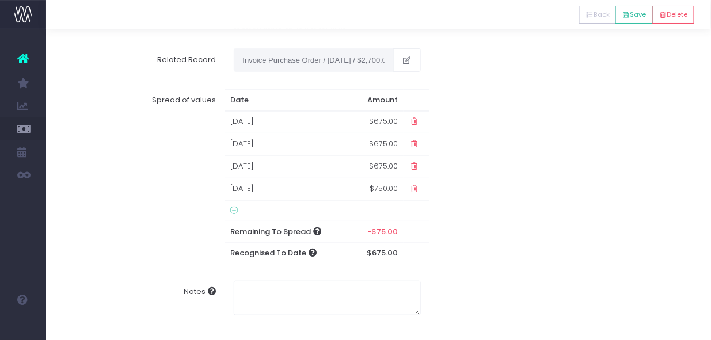
click at [379, 188] on td "$750.00" at bounding box center [377, 189] width 52 height 22
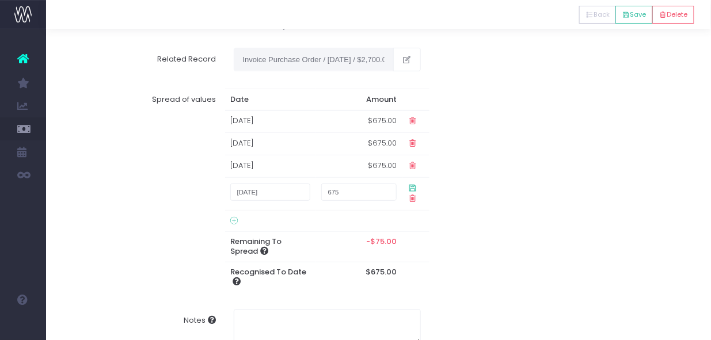
type input "675"
click at [409, 187] on icon at bounding box center [413, 188] width 10 height 10
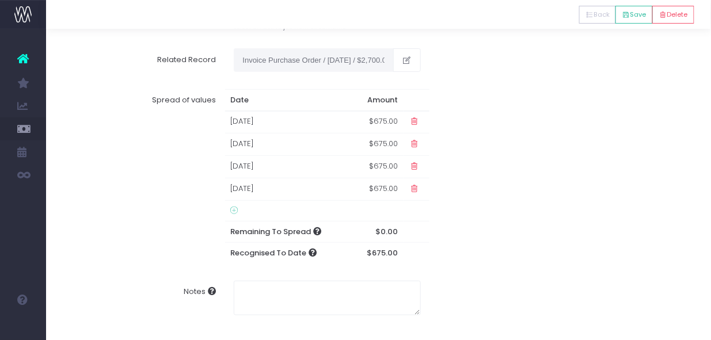
click at [522, 222] on div "Spread of values Date Amount 01 Sep 2025 $675.00 01 Oct 2025 $675.00 01 Nov 202…" at bounding box center [379, 177] width 650 height 192
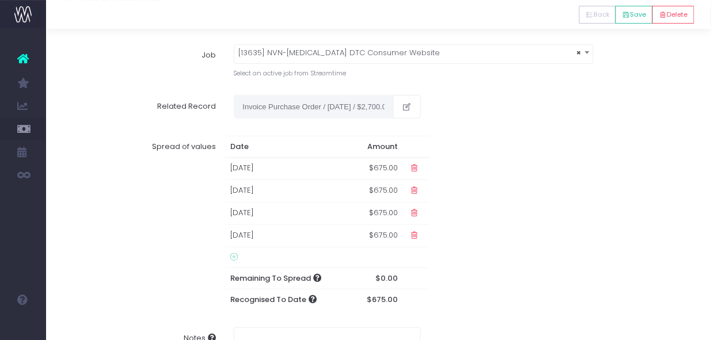
scroll to position [0, 0]
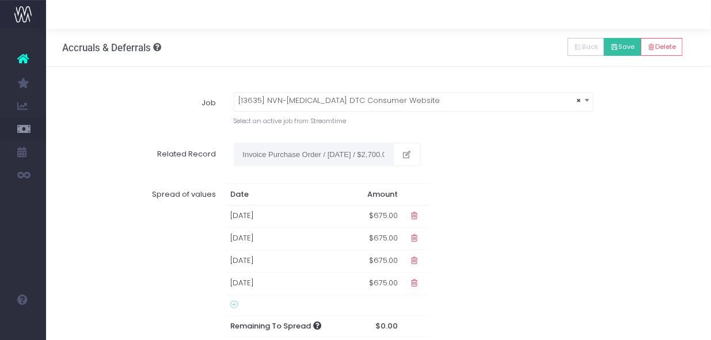
click at [628, 47] on button "Save" at bounding box center [622, 47] width 37 height 18
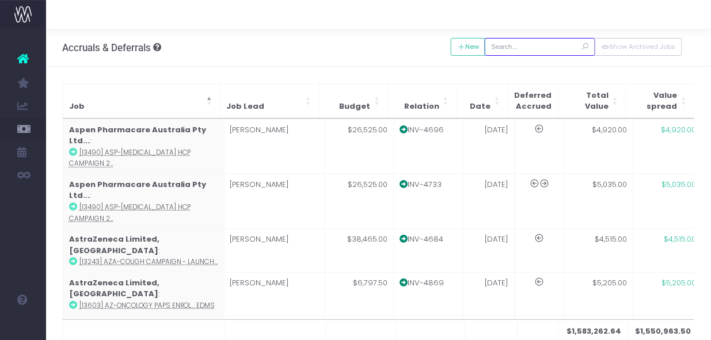
click at [525, 43] on input "text" at bounding box center [540, 47] width 111 height 18
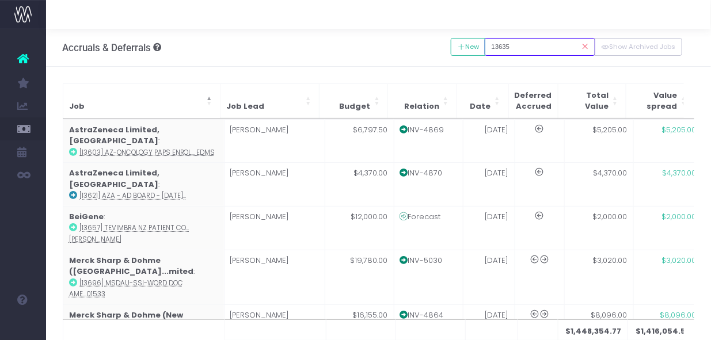
type input "13635"
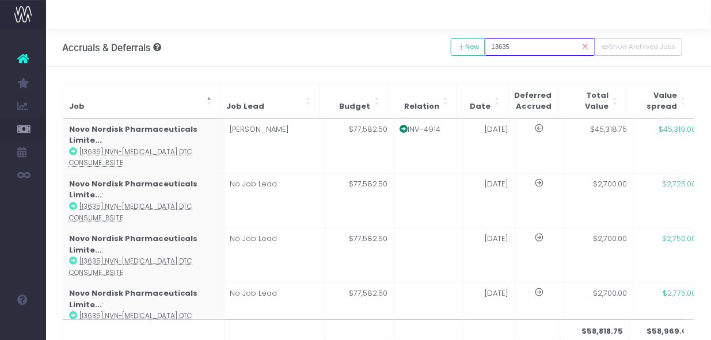
click at [531, 44] on input "13635" at bounding box center [540, 47] width 111 height 18
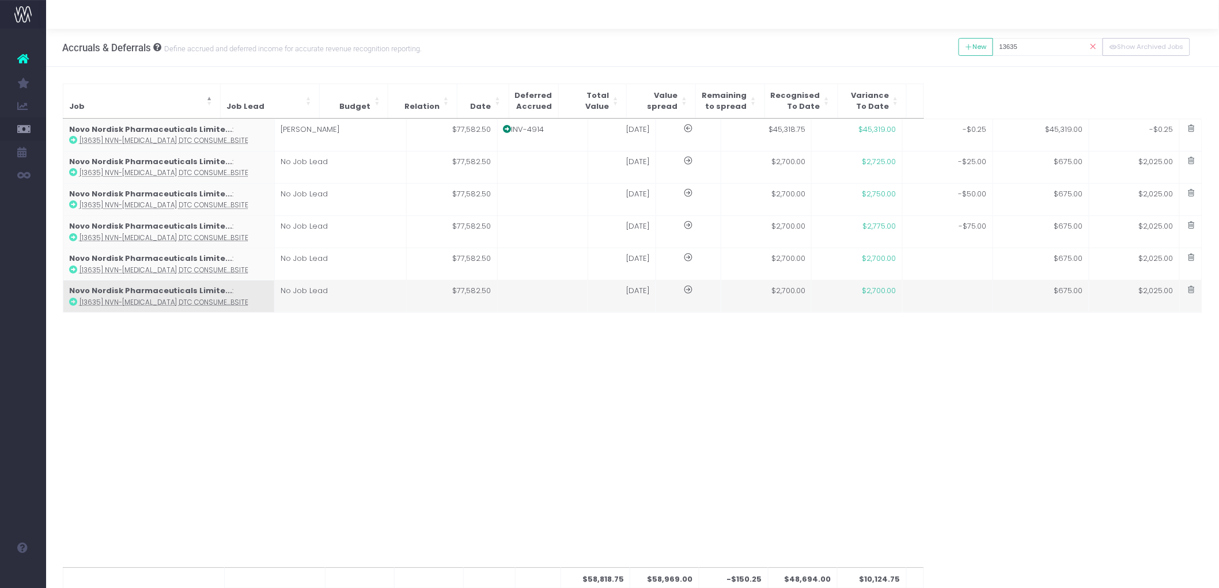
click at [948, 295] on td at bounding box center [947, 297] width 90 height 32
type input "[13635] NVN-Wegovy DTC Consumer Website"
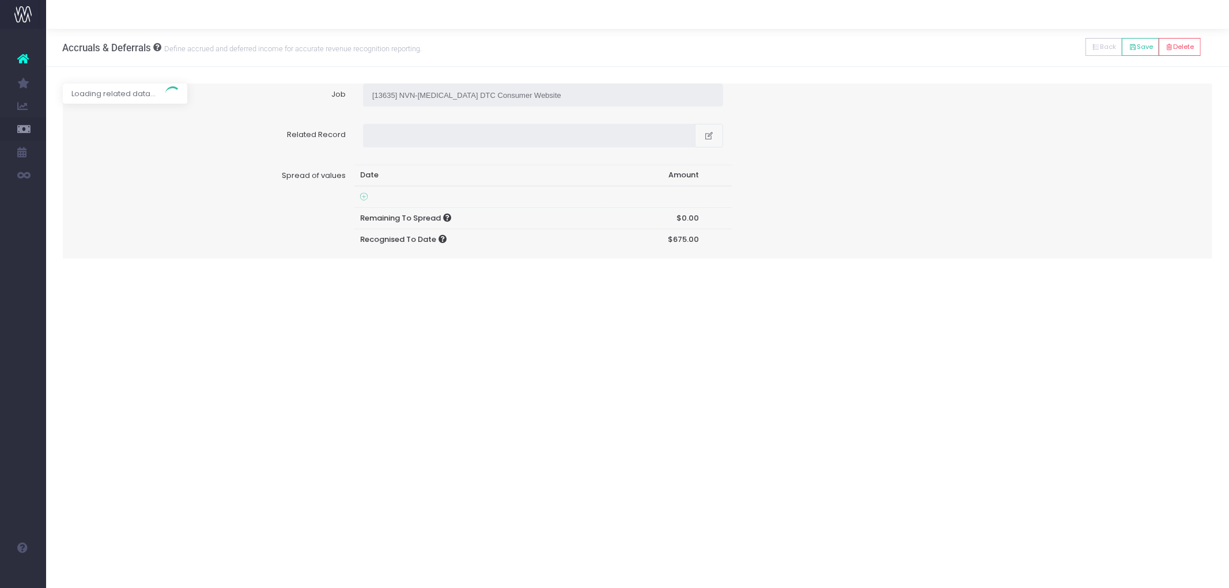
type input "Invoice Purchase Order / 29 Aug 25 / $2,700.00"
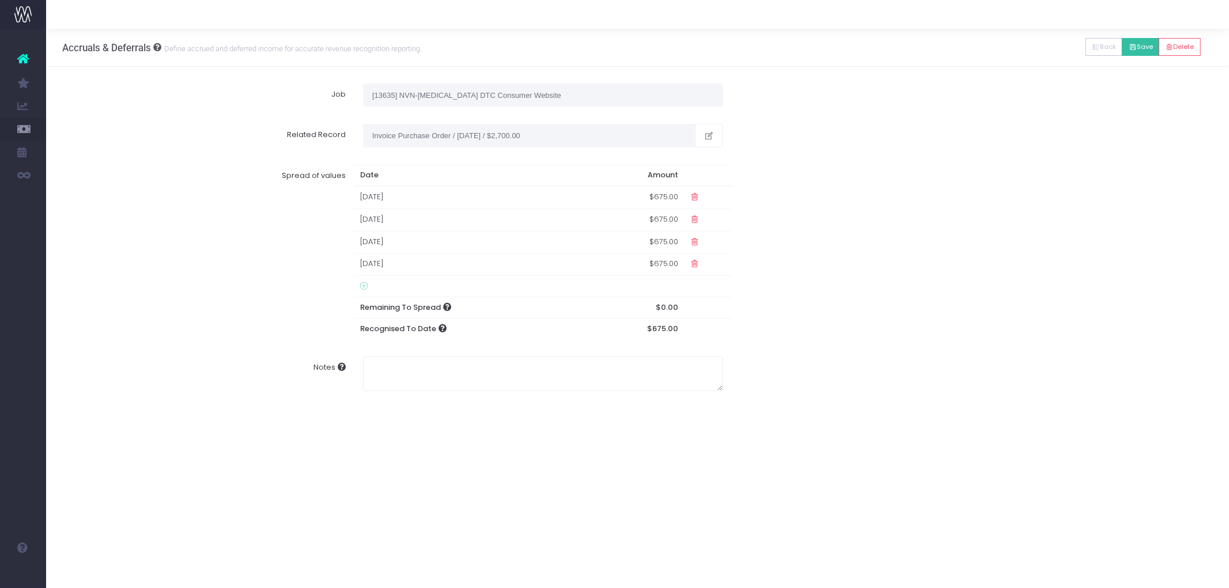
click at [1141, 48] on button "Save" at bounding box center [1140, 47] width 37 height 18
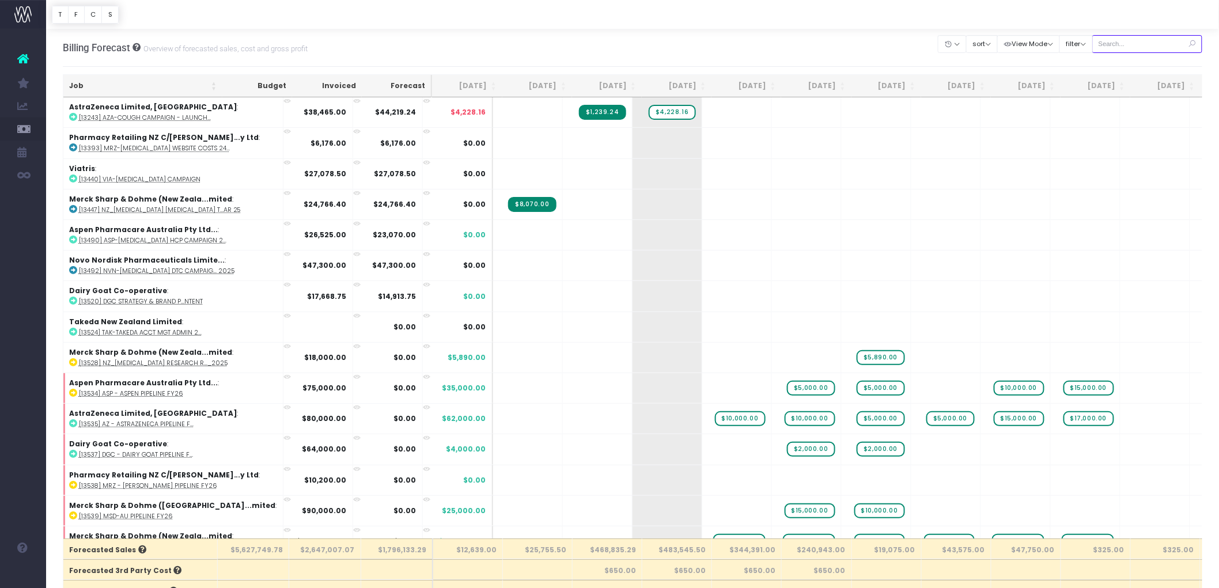
click at [1144, 47] on input "text" at bounding box center [1147, 44] width 111 height 18
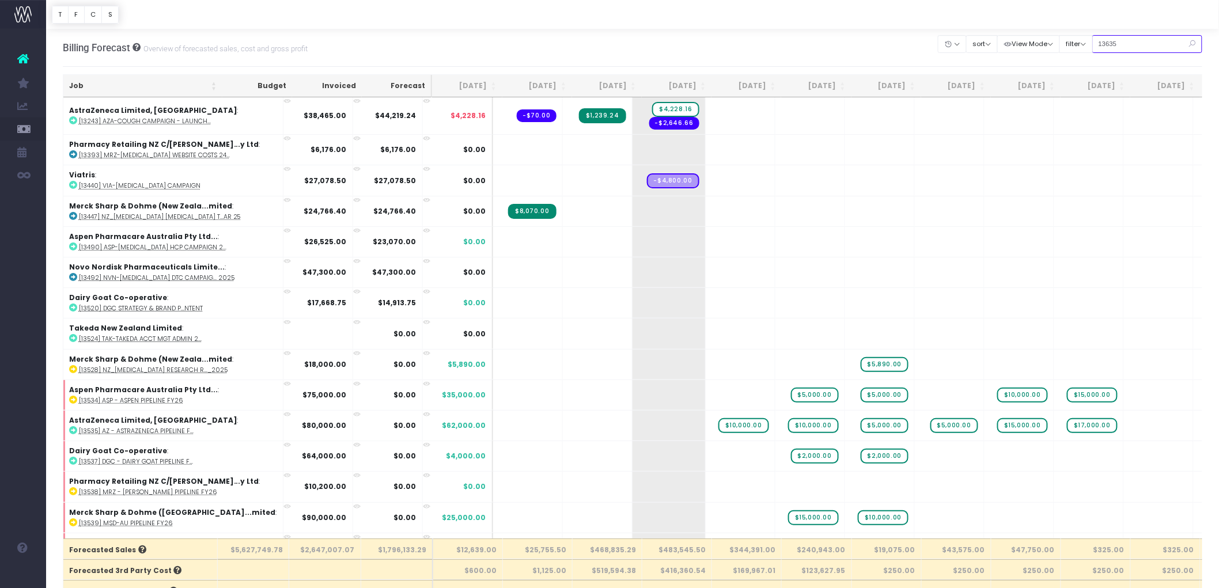
type input "13635"
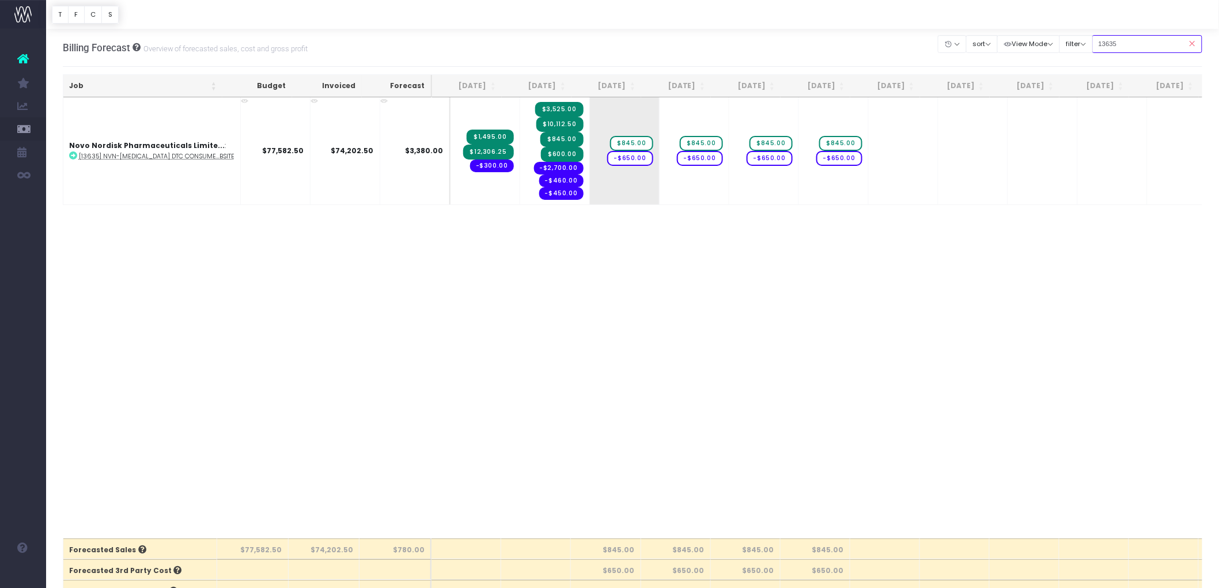
click at [1121, 47] on input "13635" at bounding box center [1147, 44] width 111 height 18
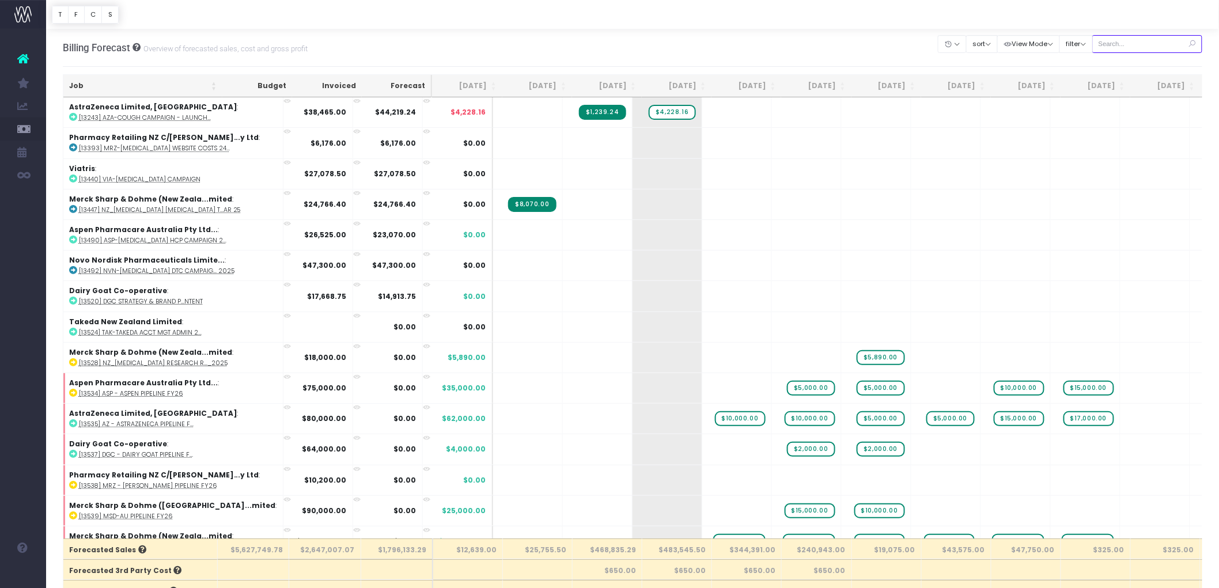
click at [1133, 44] on input "text" at bounding box center [1147, 44] width 111 height 18
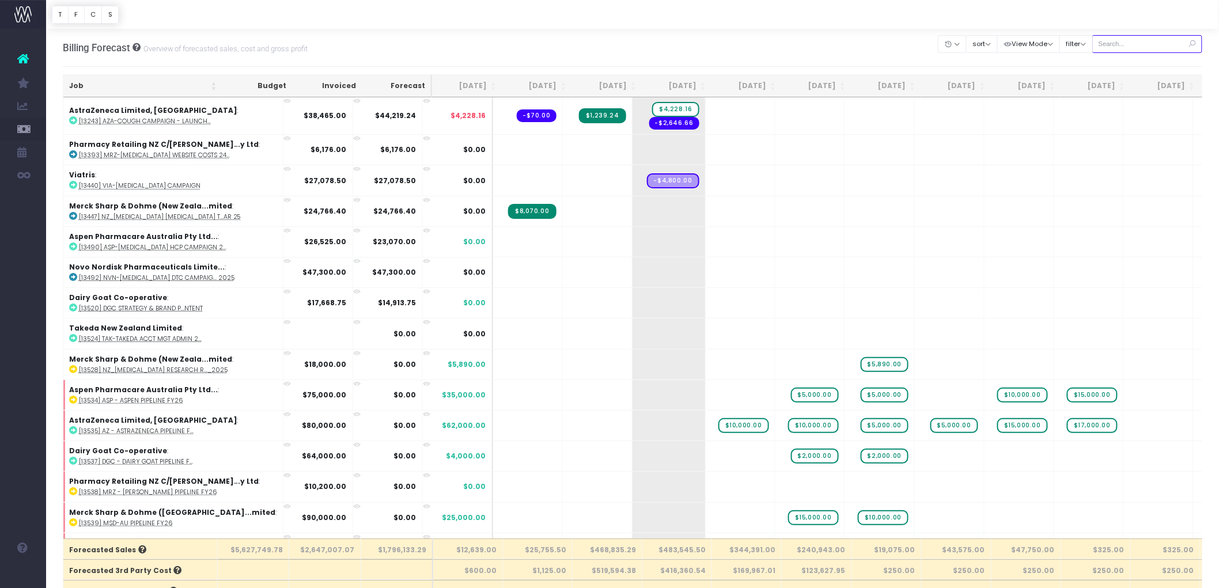
click at [1133, 41] on input "text" at bounding box center [1147, 44] width 111 height 18
paste input "13635"
type input "13635"
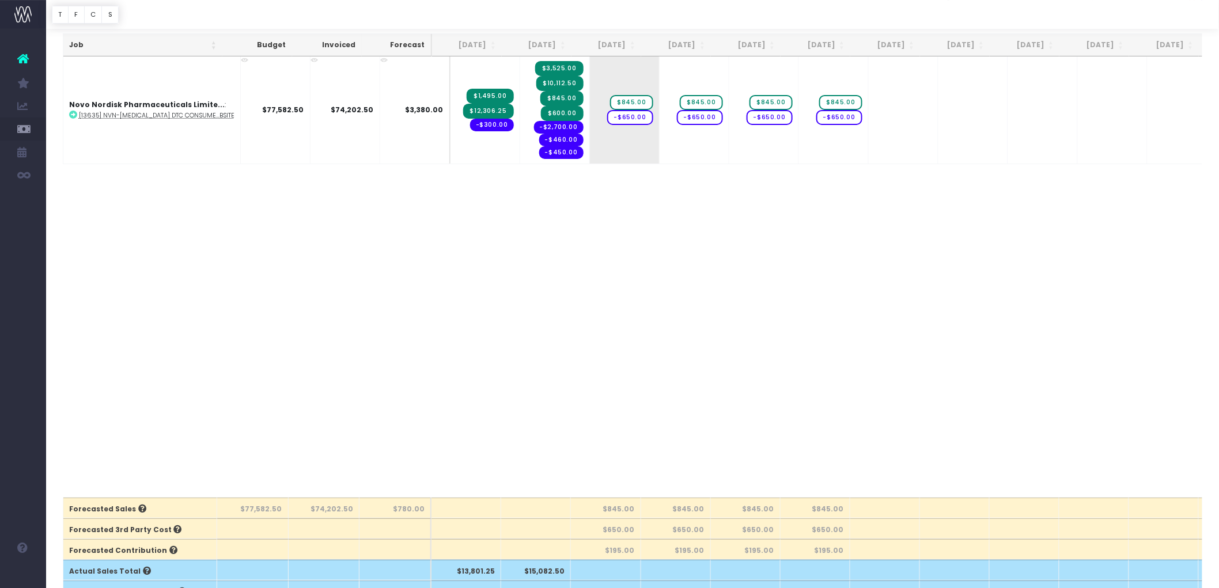
scroll to position [192, 0]
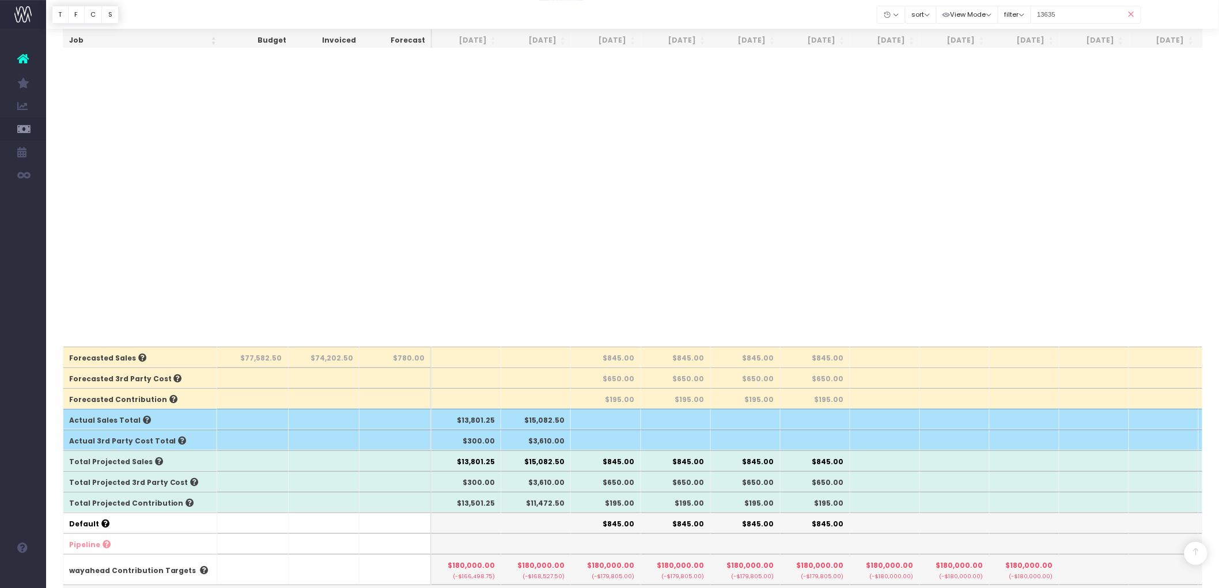
click at [542, 500] on th "$11,472.50" at bounding box center [536, 502] width 70 height 21
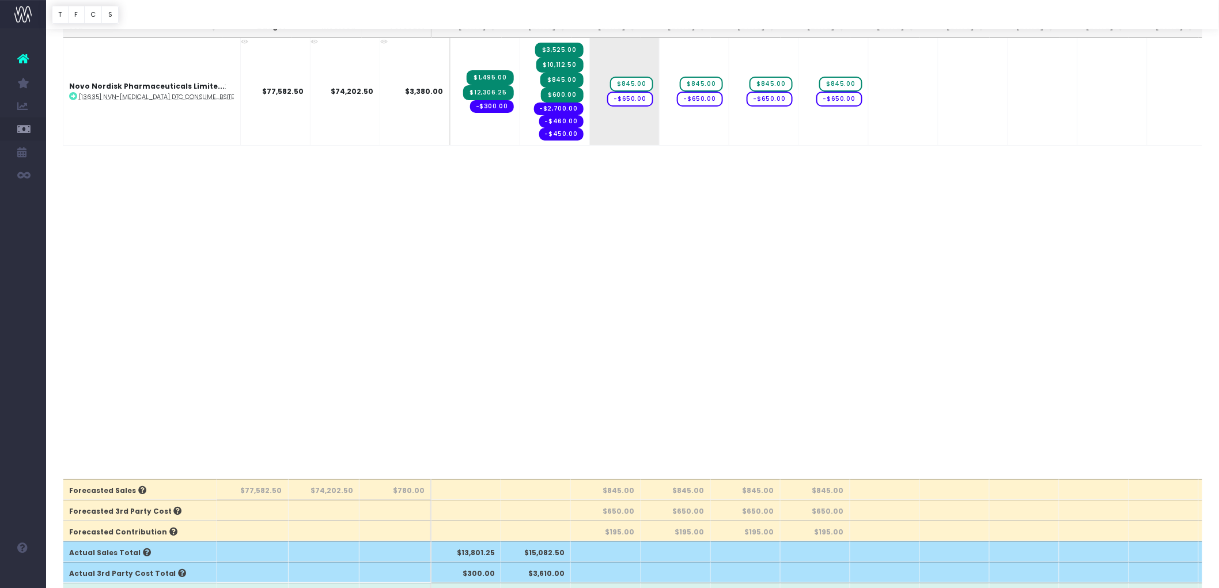
scroll to position [0, 0]
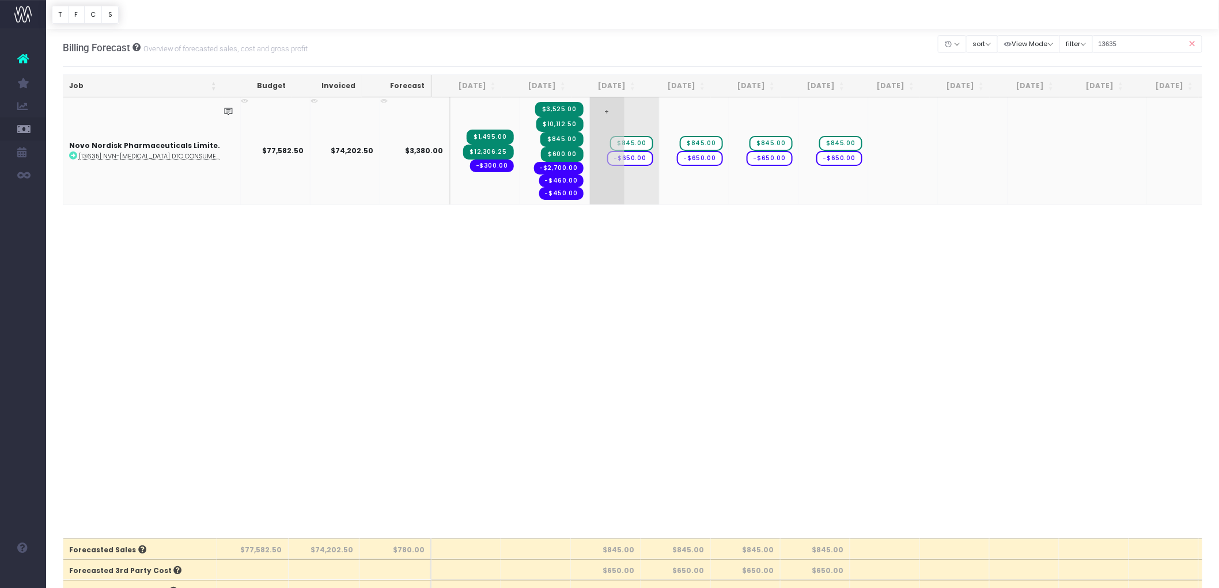
click at [624, 159] on span "-$650.00" at bounding box center [630, 158] width 46 height 15
click at [691, 159] on span "-$650.00" at bounding box center [700, 158] width 46 height 15
click at [751, 157] on span "-$650.00" at bounding box center [770, 158] width 46 height 15
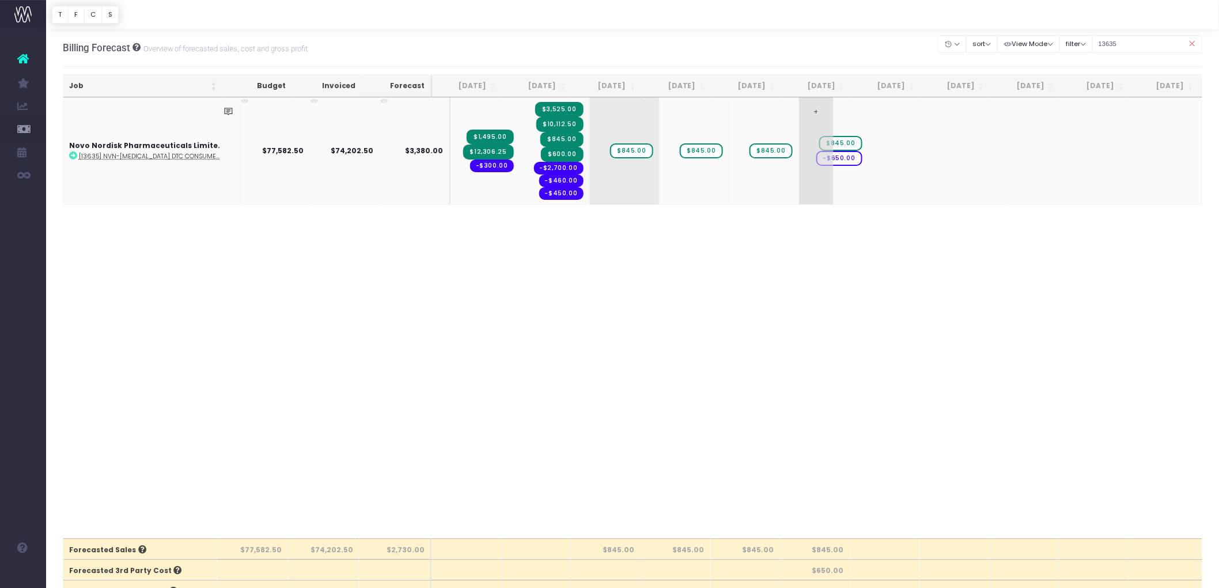
click at [818, 159] on span "-$650.00" at bounding box center [839, 158] width 46 height 15
click at [828, 239] on body "Oh my... this is bad. wayahead wasn't able to load this page. Please contact su…" at bounding box center [609, 294] width 1219 height 588
click at [618, 150] on span "$845.00" at bounding box center [631, 150] width 43 height 15
click at [615, 150] on span "$845.00" at bounding box center [631, 150] width 43 height 15
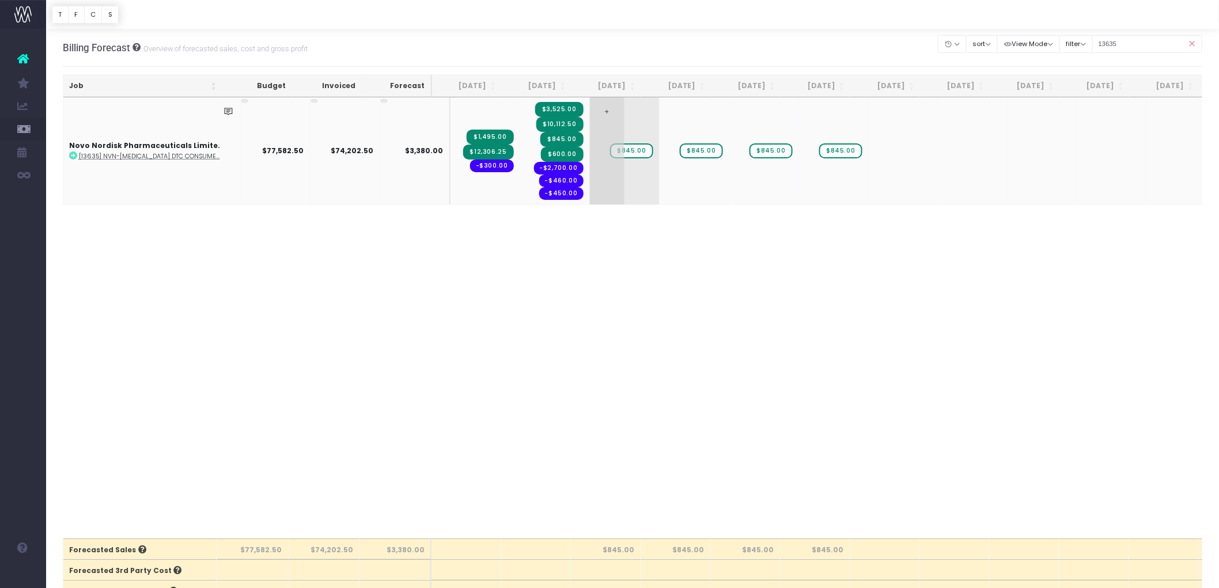
click at [615, 150] on span "$845.00" at bounding box center [631, 150] width 43 height 15
click at [705, 350] on div "Job Budget Invoiced Forecast Jul 25 Aug 25 Sep 25 Oct 25 Nov 25 Dec 25 Jan 26 F…" at bounding box center [633, 317] width 1140 height 441
click at [139, 152] on abbr "[13635] NVN-[MEDICAL_DATA] DTC Consume...bsite" at bounding box center [157, 156] width 156 height 9
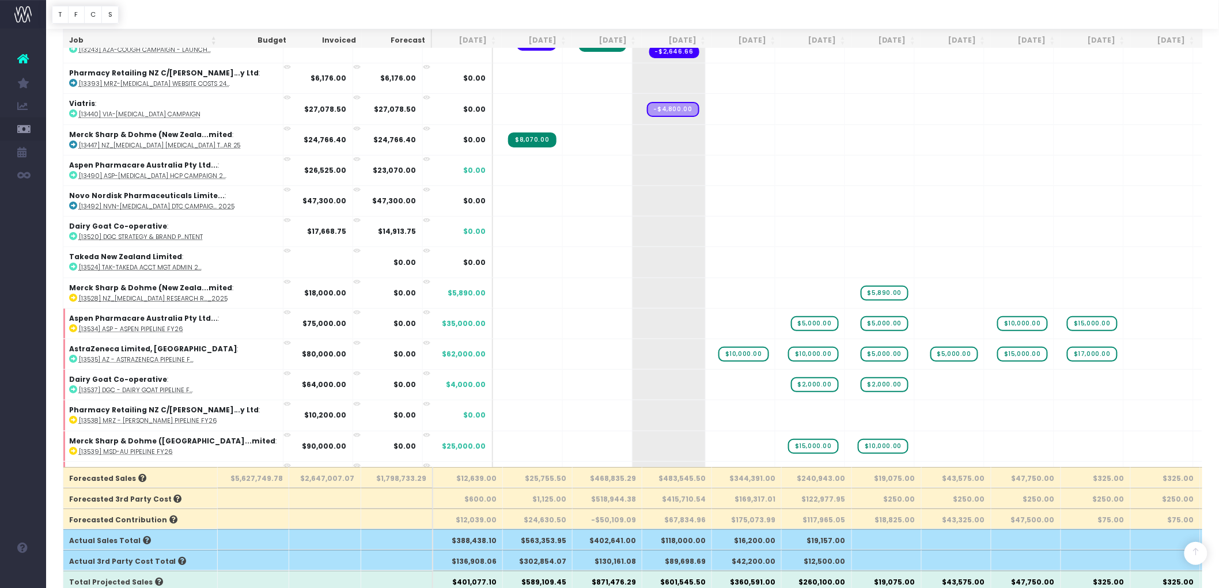
scroll to position [192, 0]
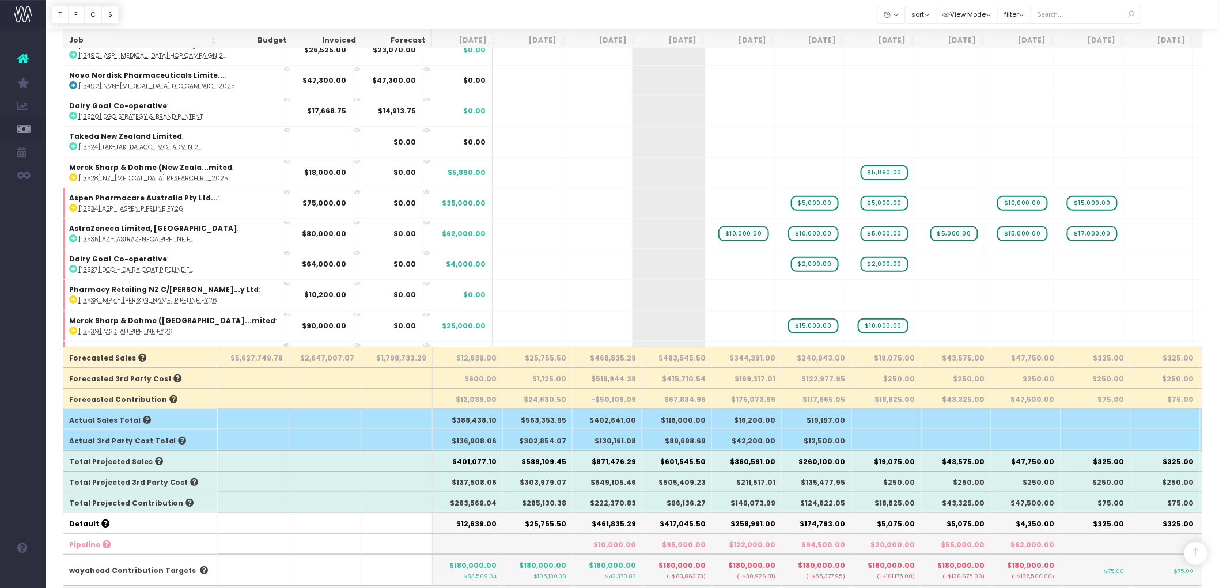
drag, startPoint x: 639, startPoint y: 487, endPoint x: 620, endPoint y: 482, distance: 19.9
click at [639, 487] on th "$649,105.46" at bounding box center [608, 481] width 70 height 21
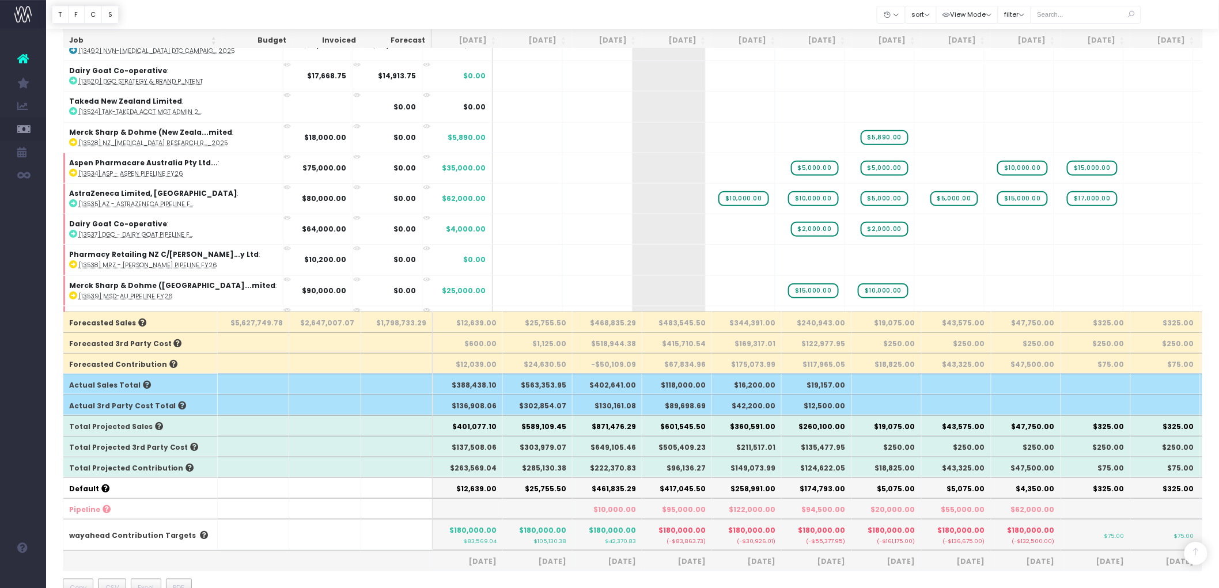
scroll to position [256, 0]
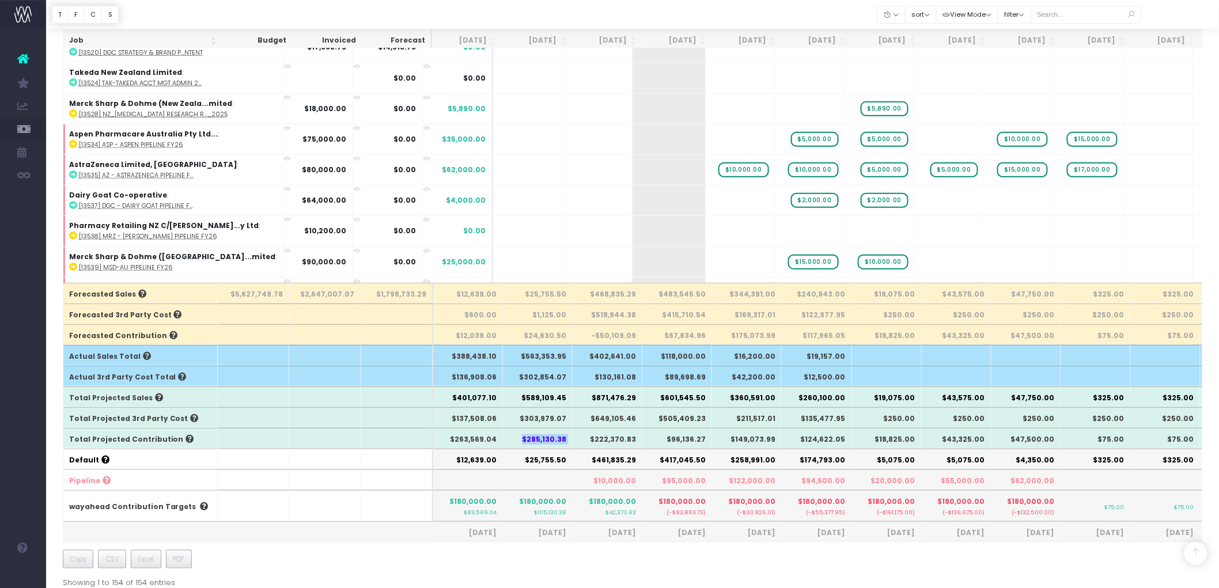
drag, startPoint x: 525, startPoint y: 440, endPoint x: 576, endPoint y: 444, distance: 50.9
click at [576, 444] on tr "Total Projected Contribution $263,569.04 $285,130.38 $222,370.83 $96,136.27 $14…" at bounding box center [736, 438] width 1347 height 21
click at [555, 475] on th at bounding box center [538, 480] width 70 height 21
drag, startPoint x: 532, startPoint y: 431, endPoint x: 542, endPoint y: 431, distance: 9.2
click at [542, 431] on tr "Total Projected Contribution $263,569.04 $285,130.38 $222,370.83 $96,136.27 $14…" at bounding box center [736, 438] width 1347 height 21
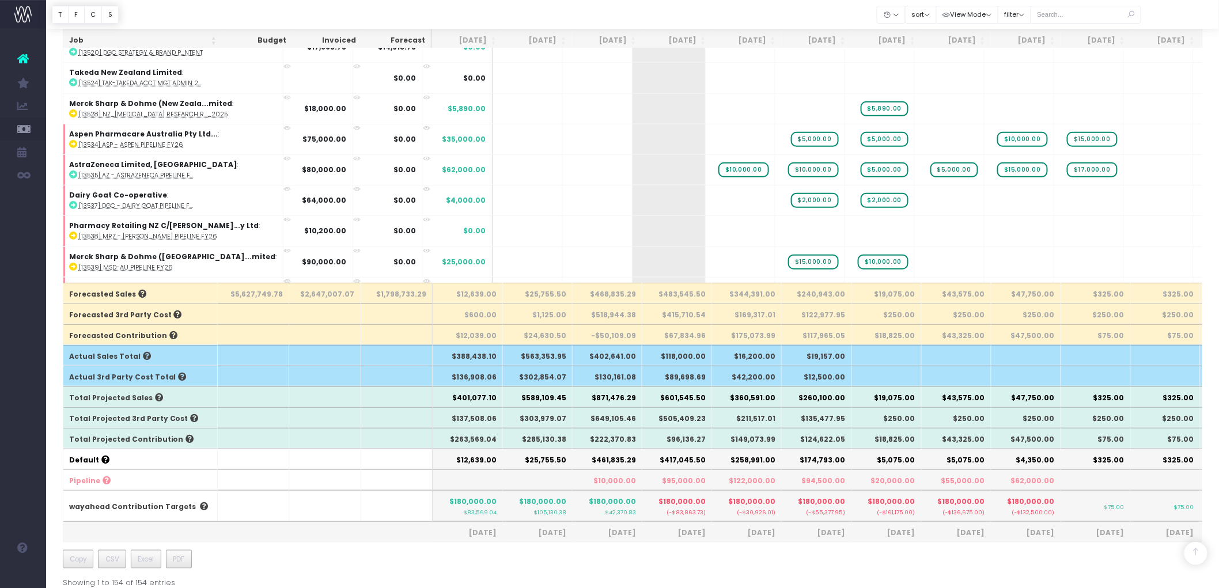
click at [573, 446] on th "$222,370.83" at bounding box center [608, 438] width 70 height 21
click at [113, 565] on span "CSV" at bounding box center [112, 559] width 14 height 10
click at [163, 404] on th "Total Projected Sales" at bounding box center [140, 397] width 154 height 21
drag, startPoint x: 510, startPoint y: 335, endPoint x: 567, endPoint y: 333, distance: 57.1
click at [567, 333] on tr "Forecasted Contribution $12,039.00 $24,630.50 -$50,109.09 $67,834.96 $175,073.9…" at bounding box center [736, 334] width 1347 height 21
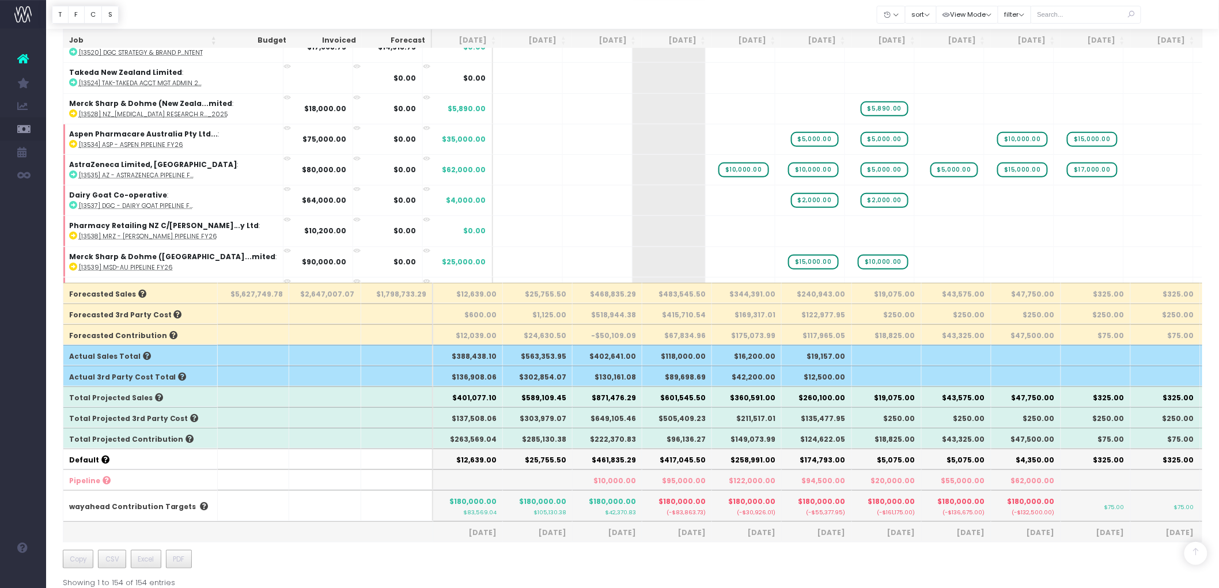
click at [349, 365] on th at bounding box center [324, 355] width 71 height 21
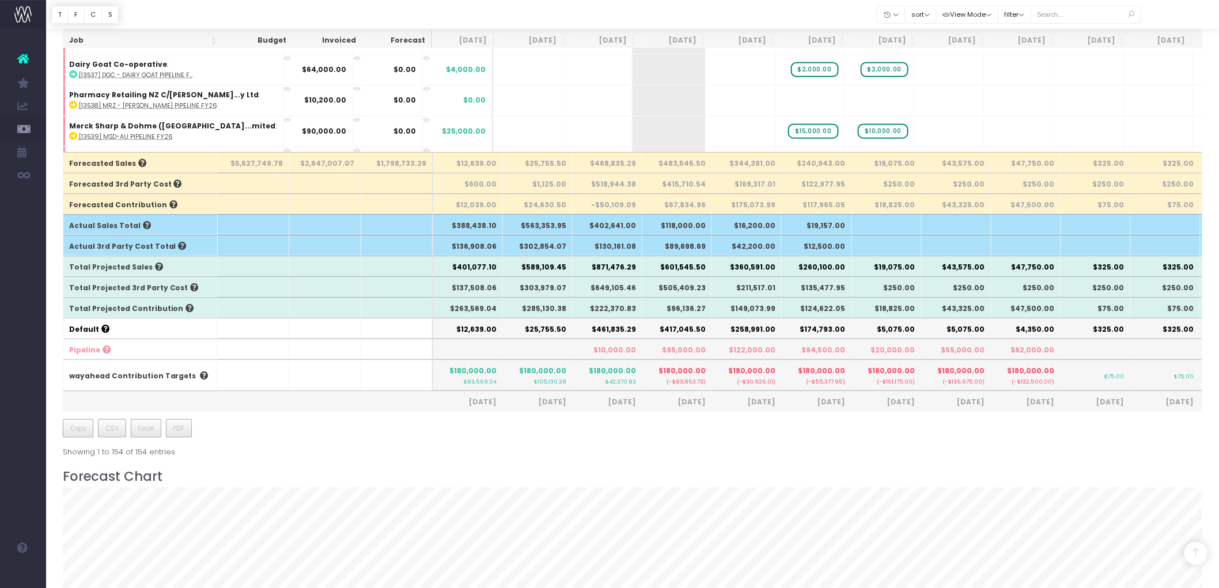
scroll to position [320, 0]
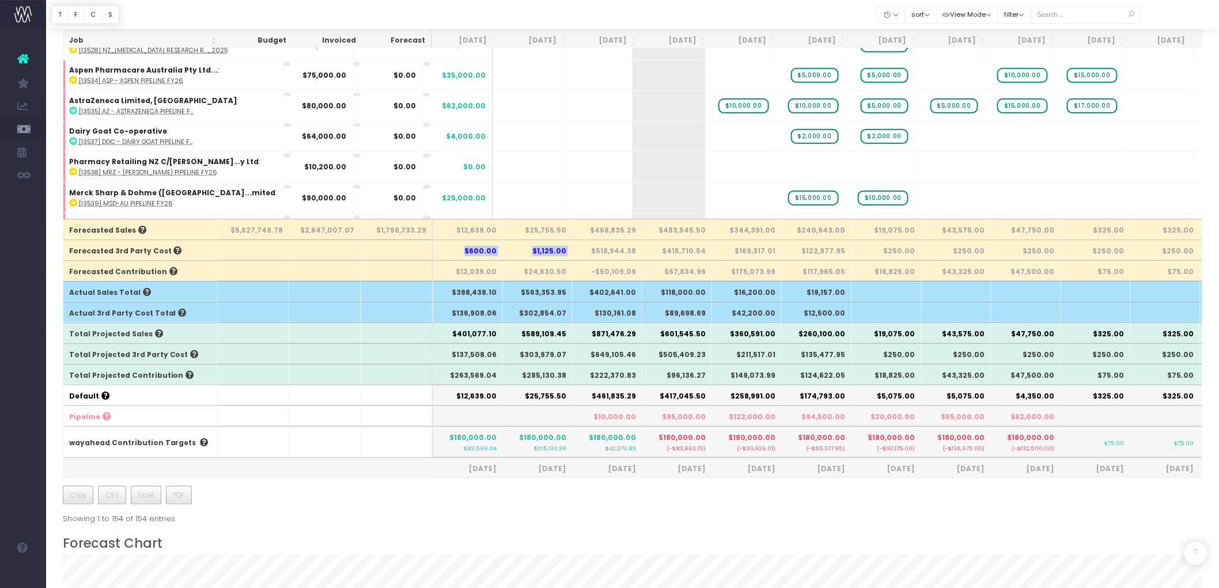
drag, startPoint x: 461, startPoint y: 249, endPoint x: 575, endPoint y: 252, distance: 114.1
click at [575, 252] on tr "Forecasted 3rd Party Cost $600.00 $1,125.00 $518,944.38 $415,710.54 $169,317.01…" at bounding box center [736, 250] width 1347 height 21
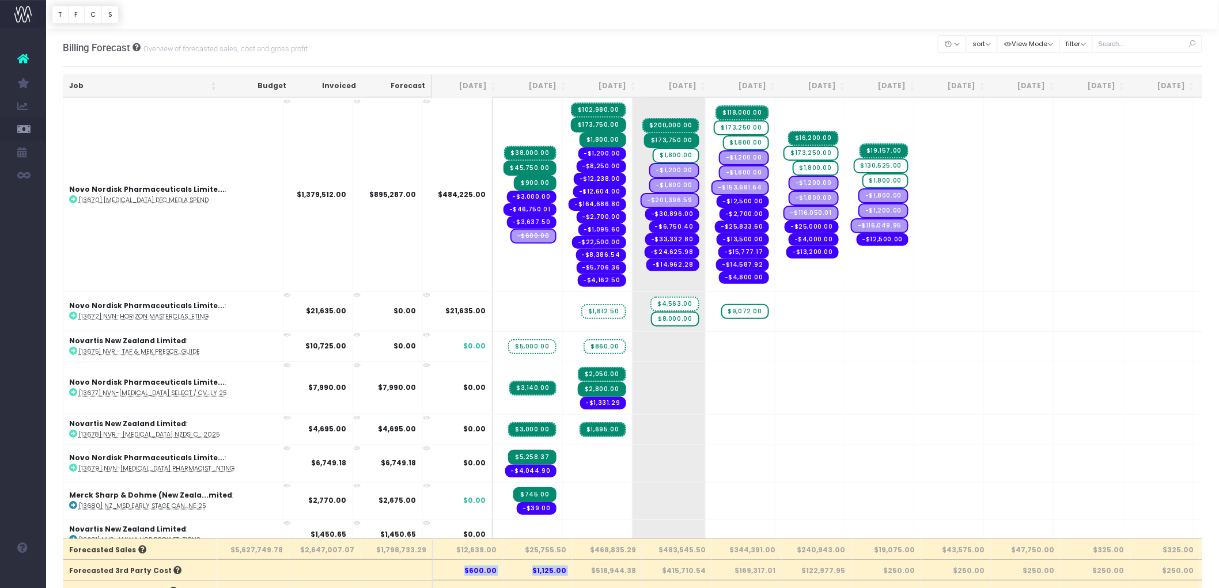
scroll to position [2624, 0]
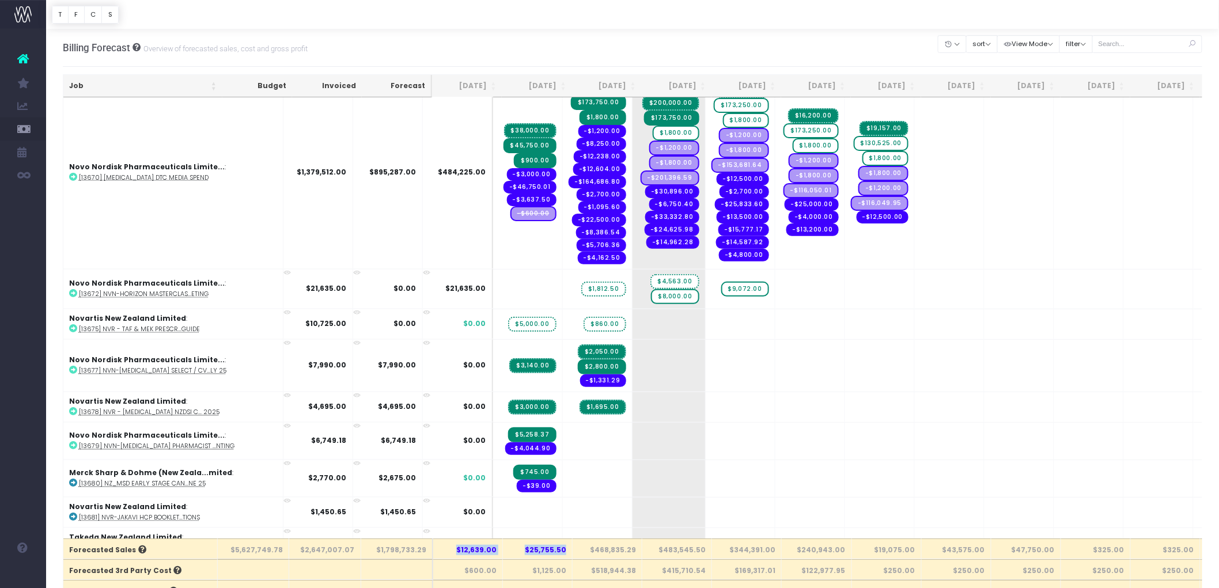
drag, startPoint x: 462, startPoint y: 551, endPoint x: 567, endPoint y: 548, distance: 105.5
click at [567, 548] on tr "Forecasted Sales $5,627,749.78 $2,647,007.07 $1,798,733.29 $12,639.00 $25,755.5…" at bounding box center [736, 549] width 1347 height 21
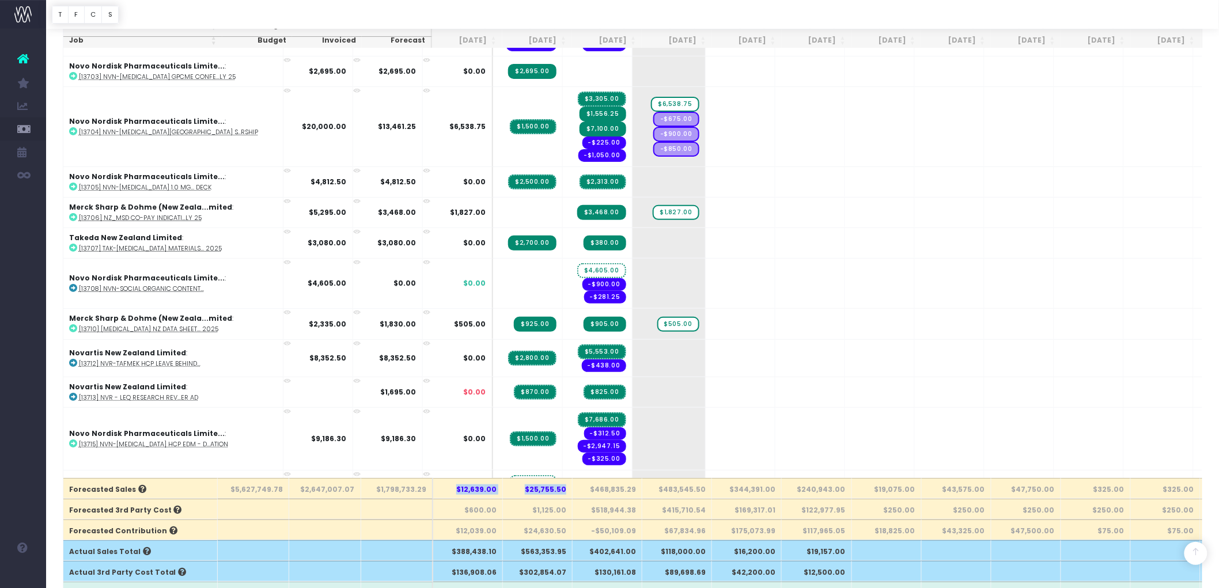
scroll to position [256, 0]
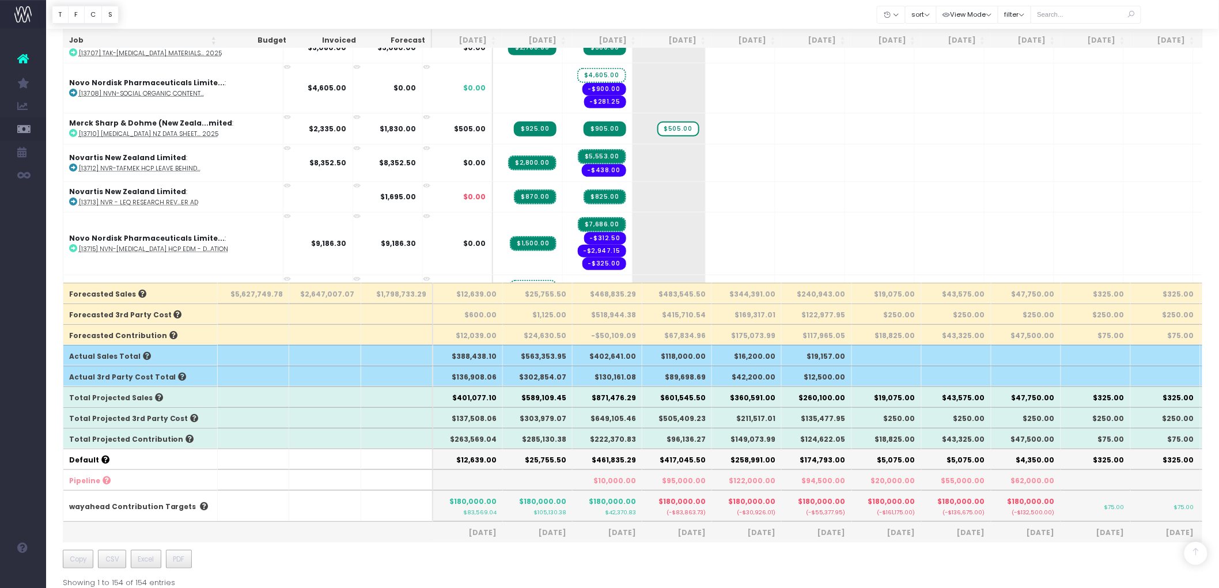
drag, startPoint x: 376, startPoint y: 3, endPoint x: 502, endPoint y: 359, distance: 378.3
click at [502, 359] on th "$388,438.10" at bounding box center [468, 355] width 70 height 21
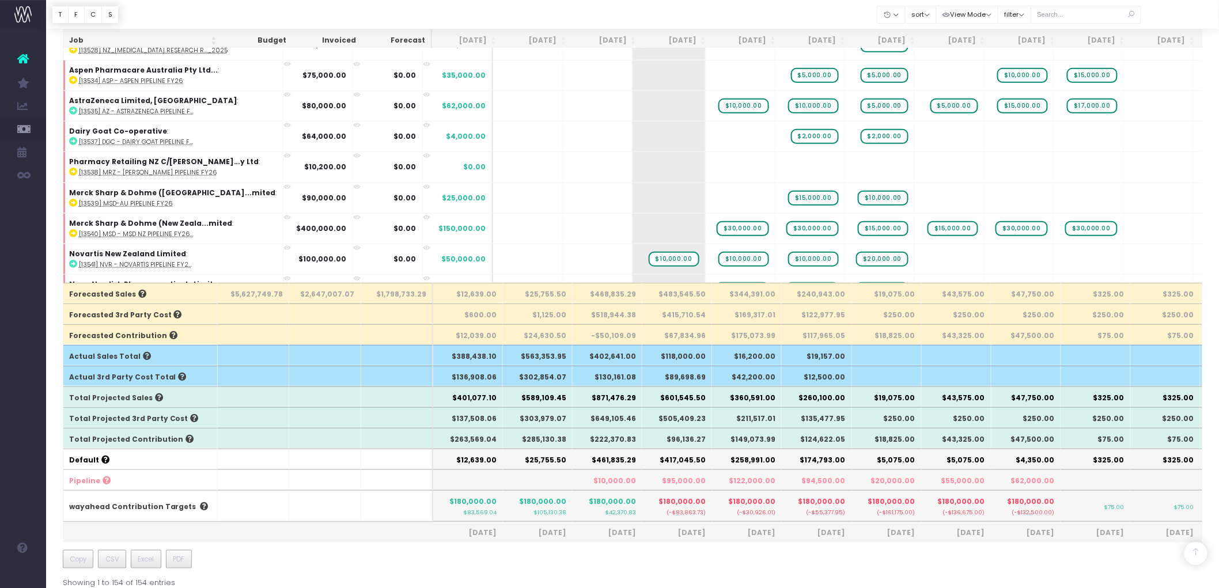
click at [484, 565] on div "Job Budget Invoiced Forecast Jul 25 Aug 25 Sep 25 Oct 25 Nov 25 Dec 25 Jan 26 F…" at bounding box center [633, 204] width 1140 height 770
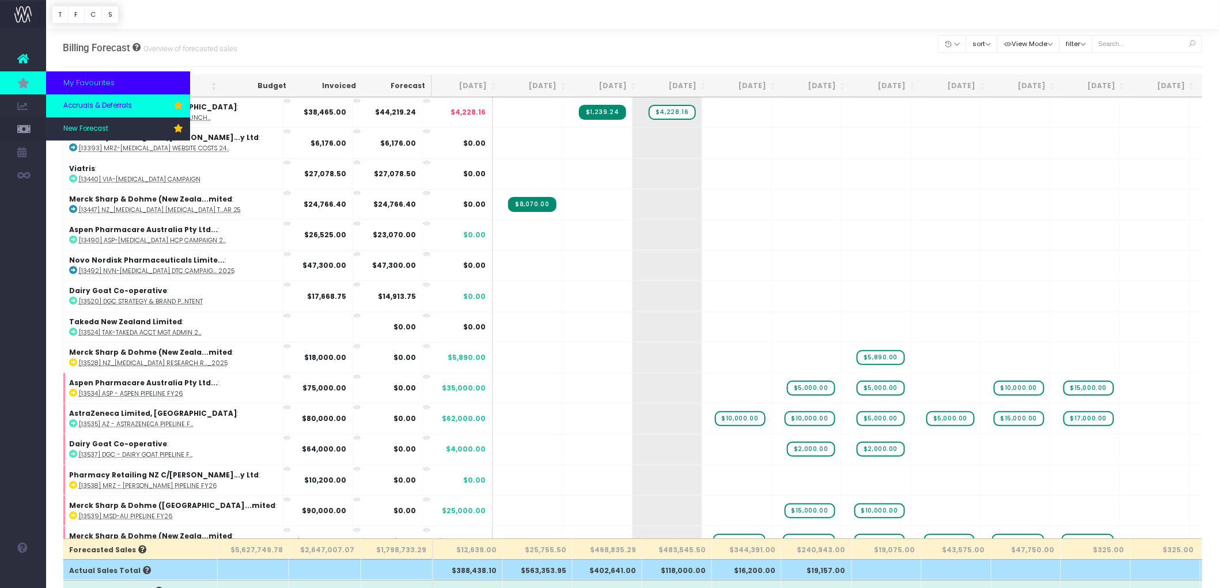
click at [104, 104] on span "Accruals & Deferrals" at bounding box center [97, 106] width 69 height 10
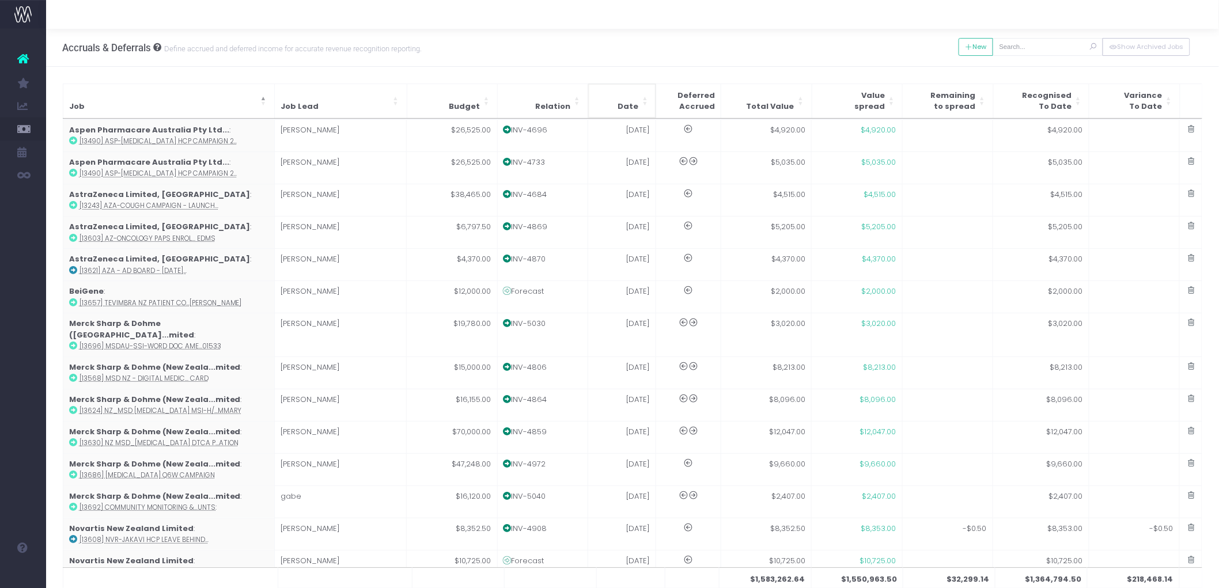
click at [647, 94] on span "Date: Activate to sort" at bounding box center [645, 101] width 7 height 34
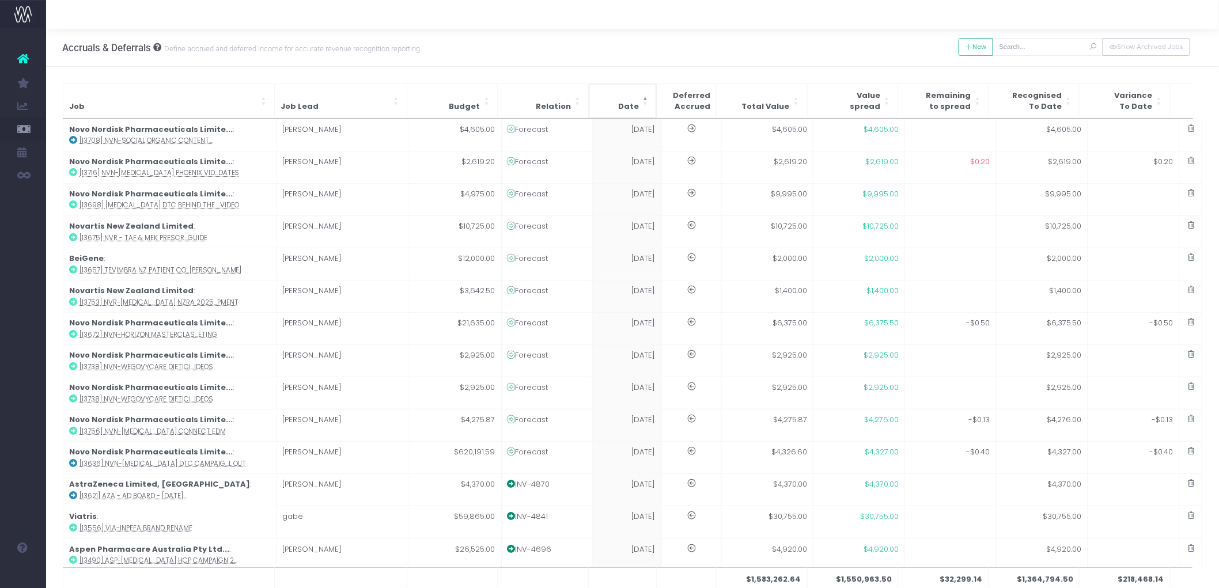
click at [631, 105] on span "Date" at bounding box center [628, 107] width 21 height 12
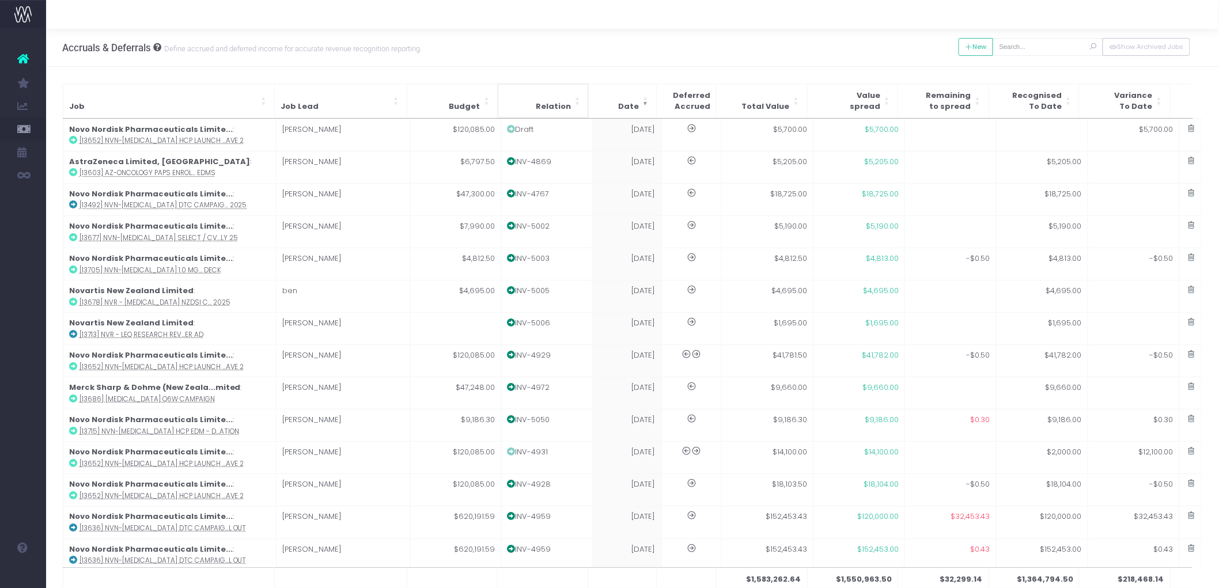
click at [536, 91] on th "Relation" at bounding box center [543, 101] width 91 height 35
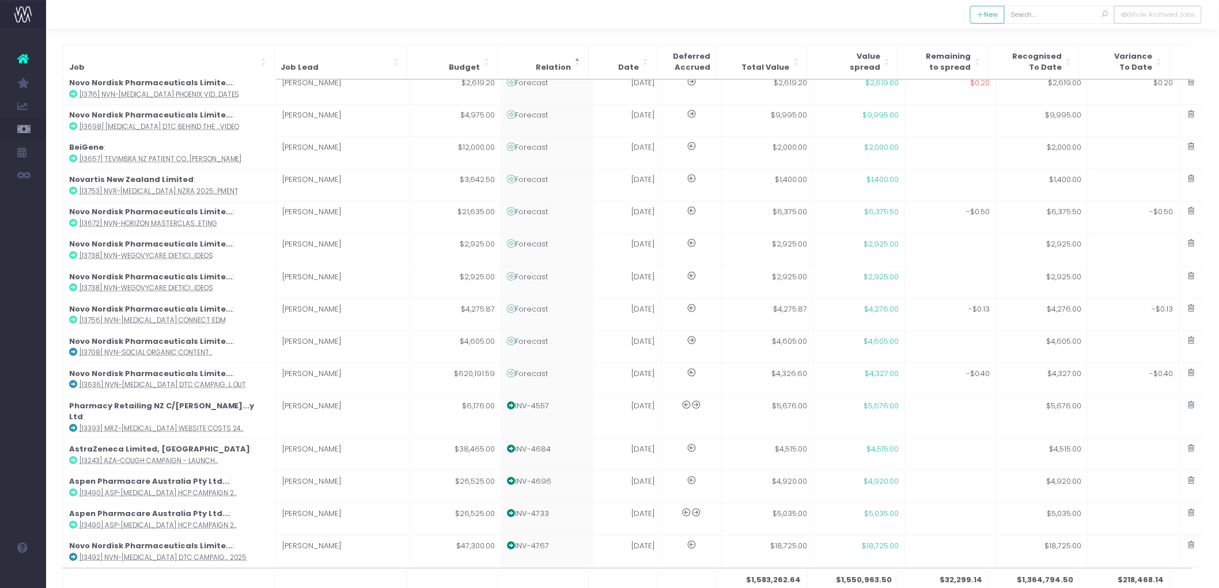
scroll to position [40, 0]
